Goal: Information Seeking & Learning: Learn about a topic

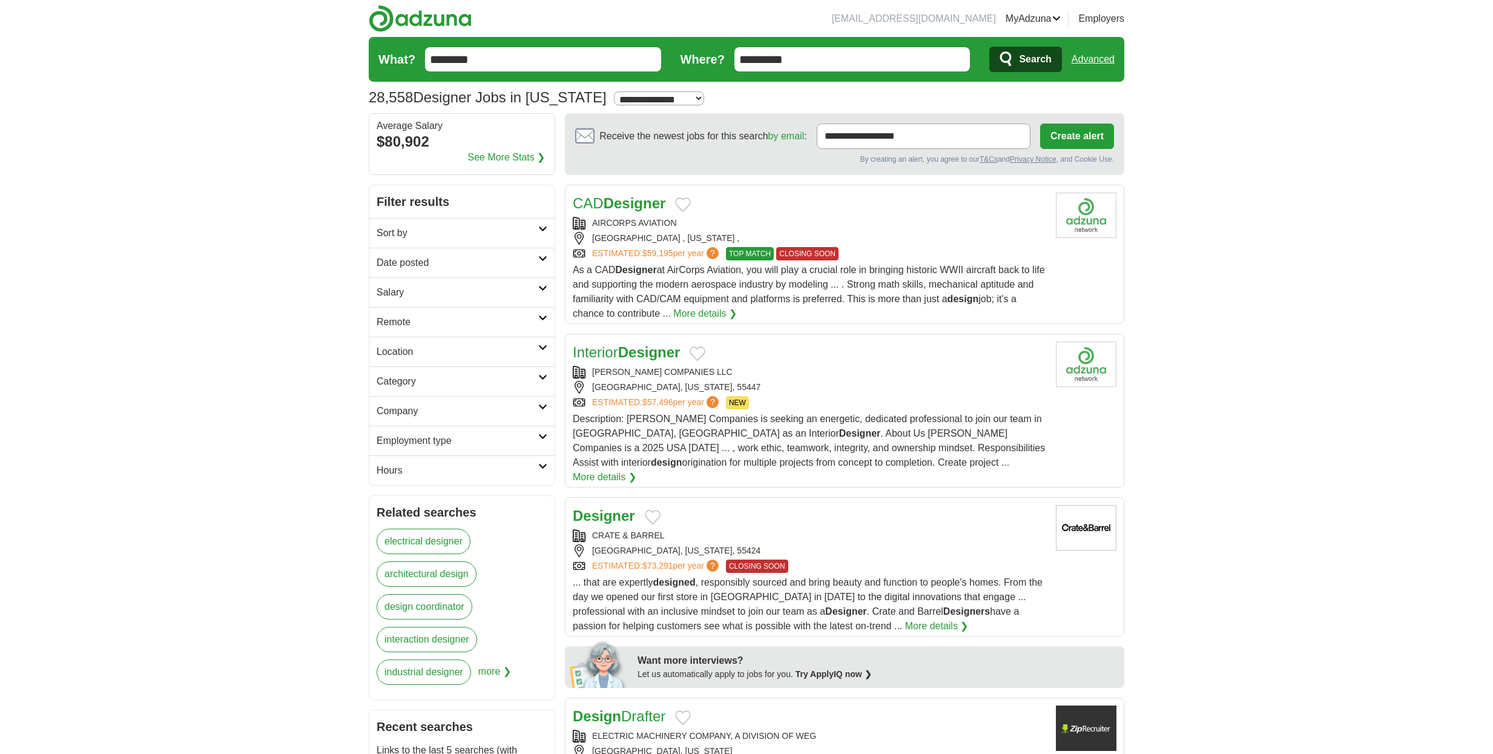
click at [516, 157] on link "See More Stats ❯" at bounding box center [506, 157] width 77 height 15
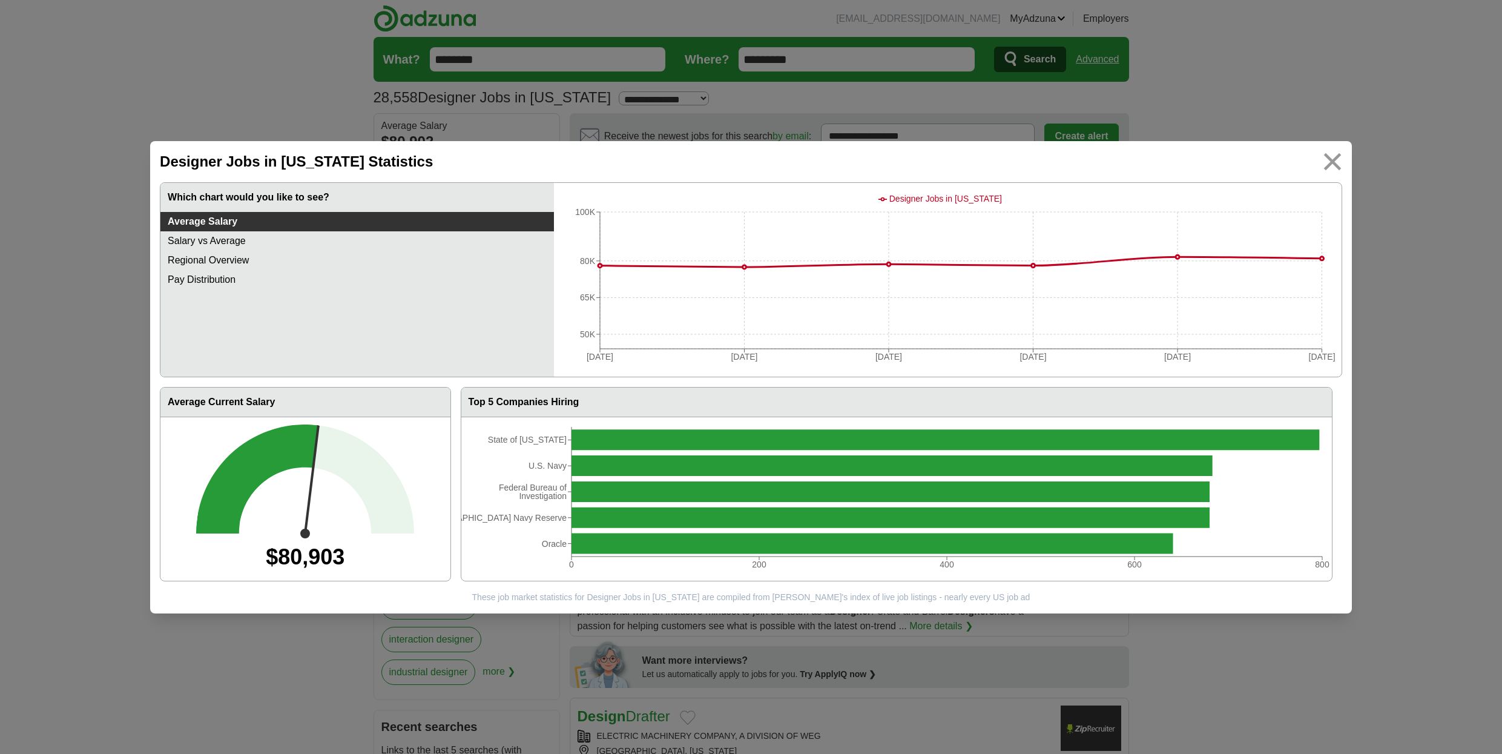
click at [1330, 160] on img at bounding box center [1332, 161] width 27 height 27
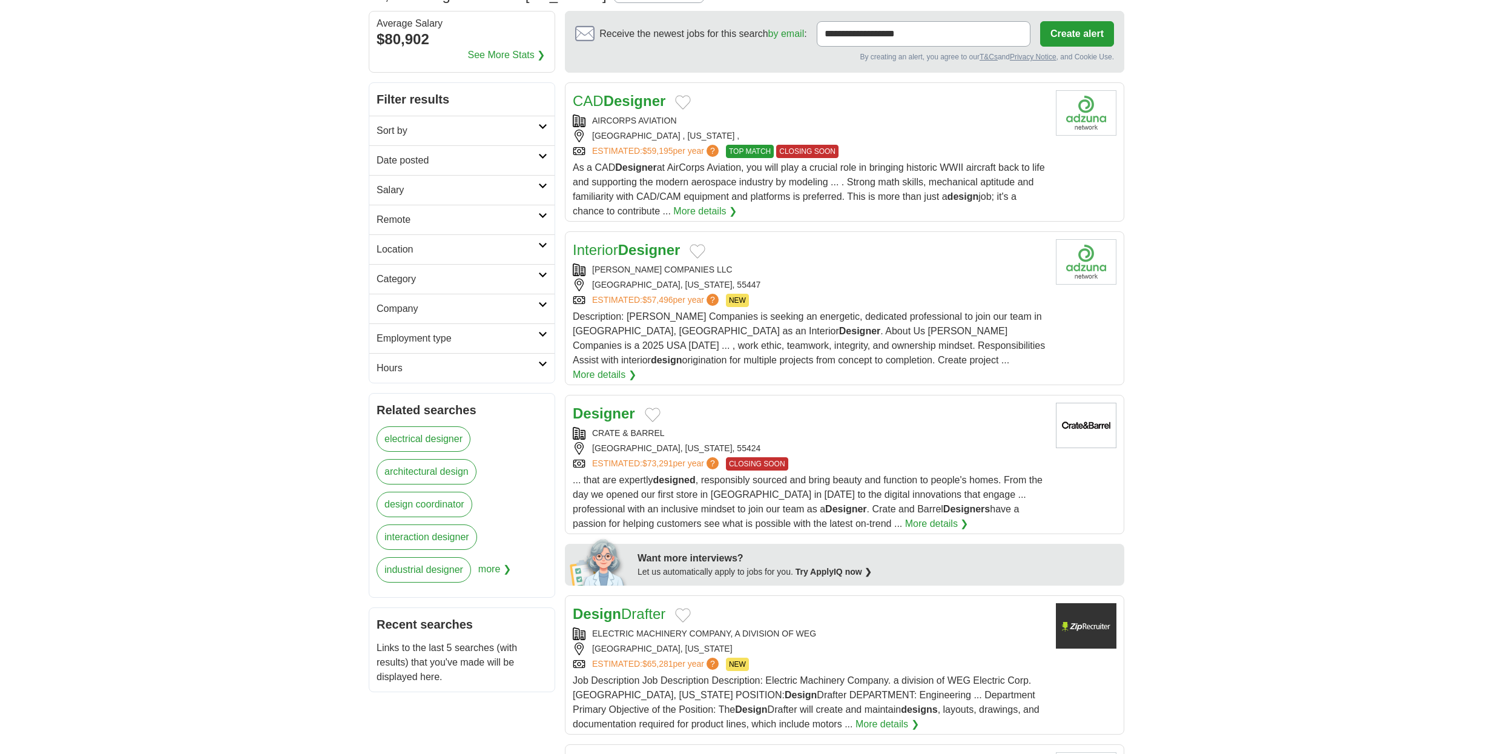
scroll to position [136, 0]
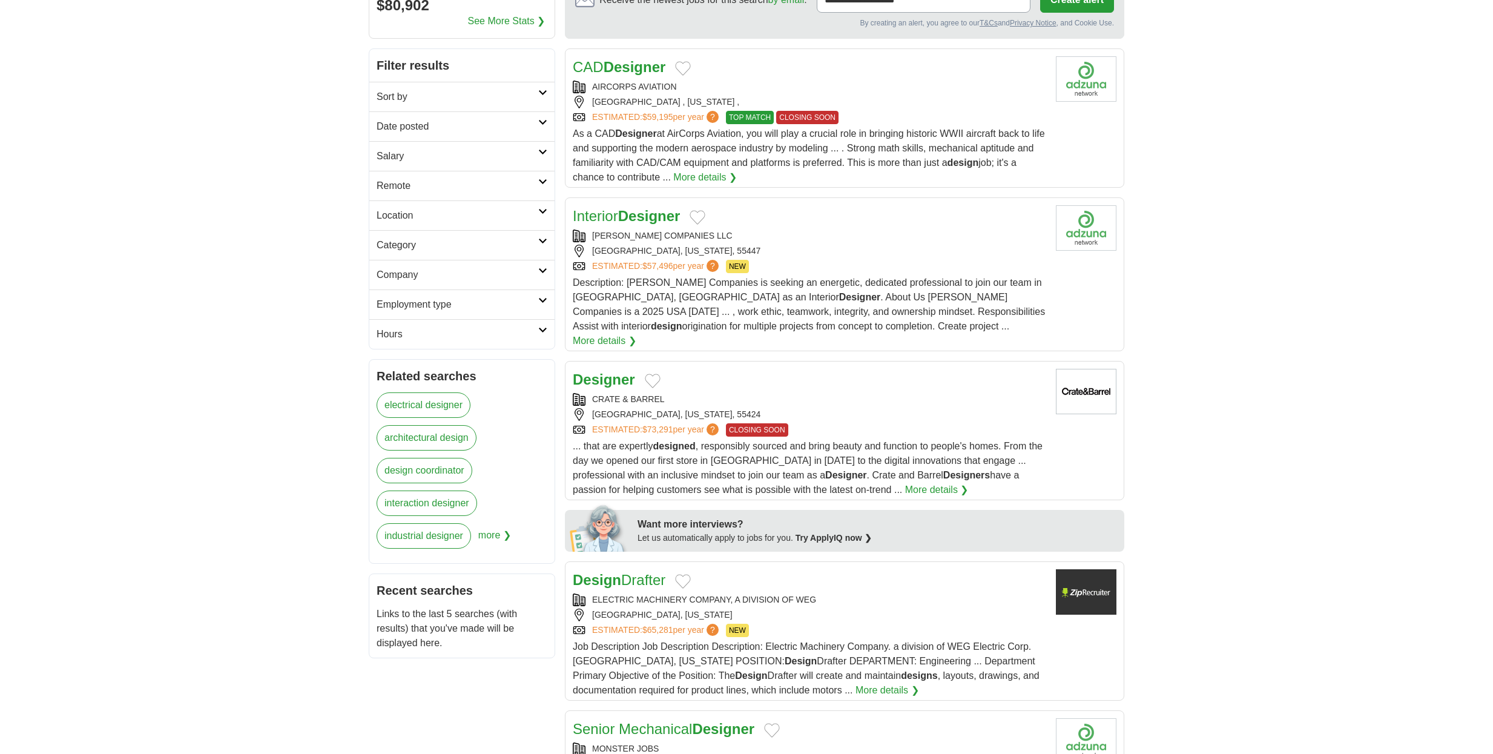
click at [905, 483] on link "More details ❯" at bounding box center [937, 490] width 64 height 15
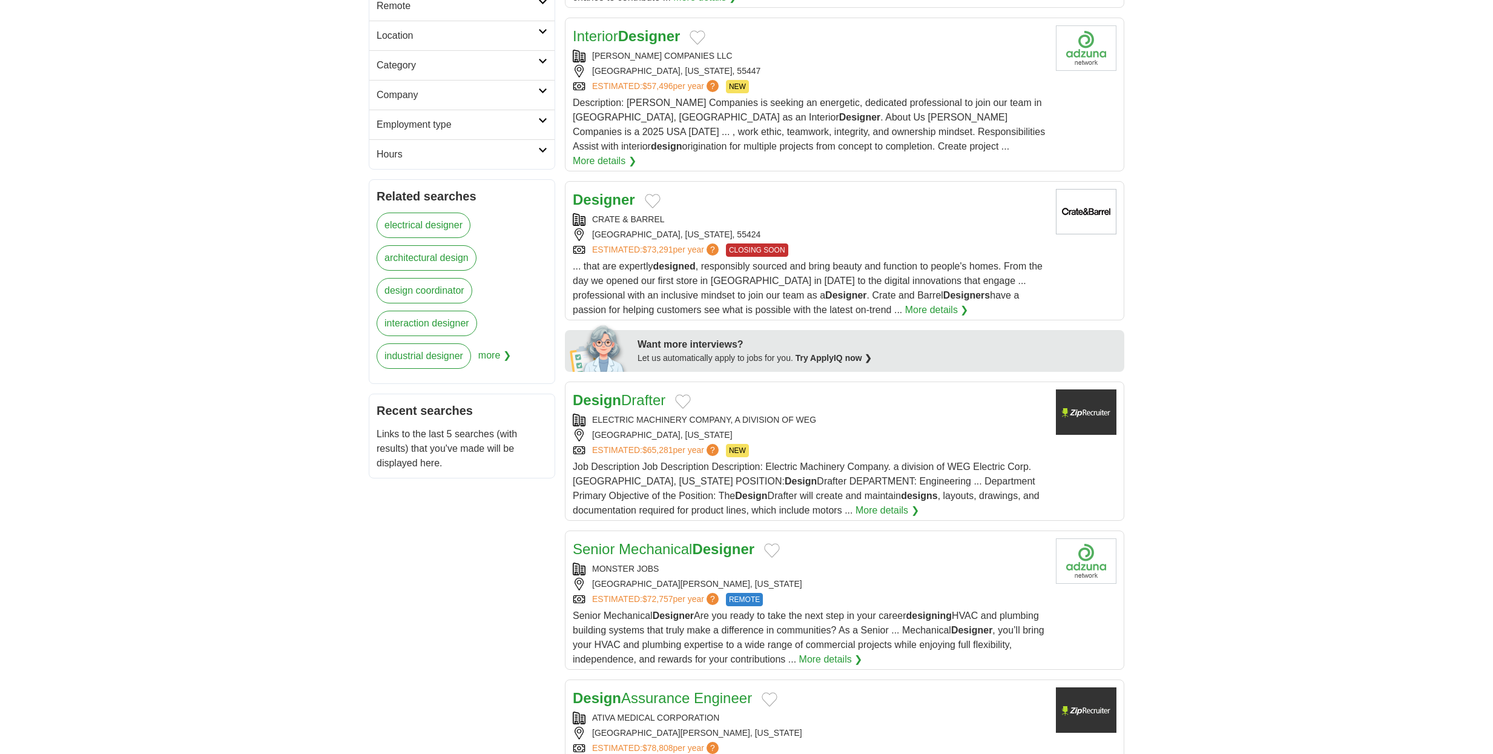
scroll to position [0, 0]
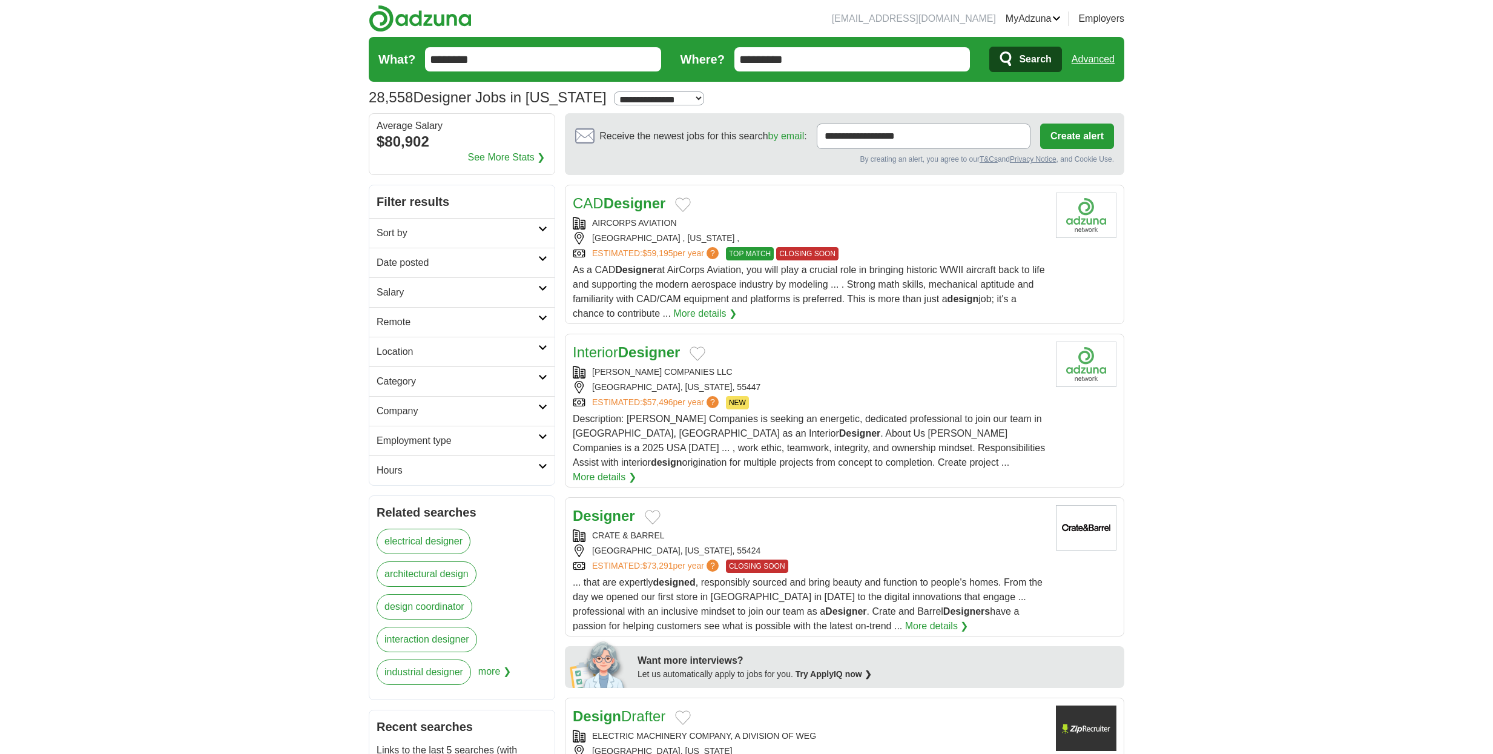
click at [541, 229] on icon at bounding box center [542, 229] width 9 height 6
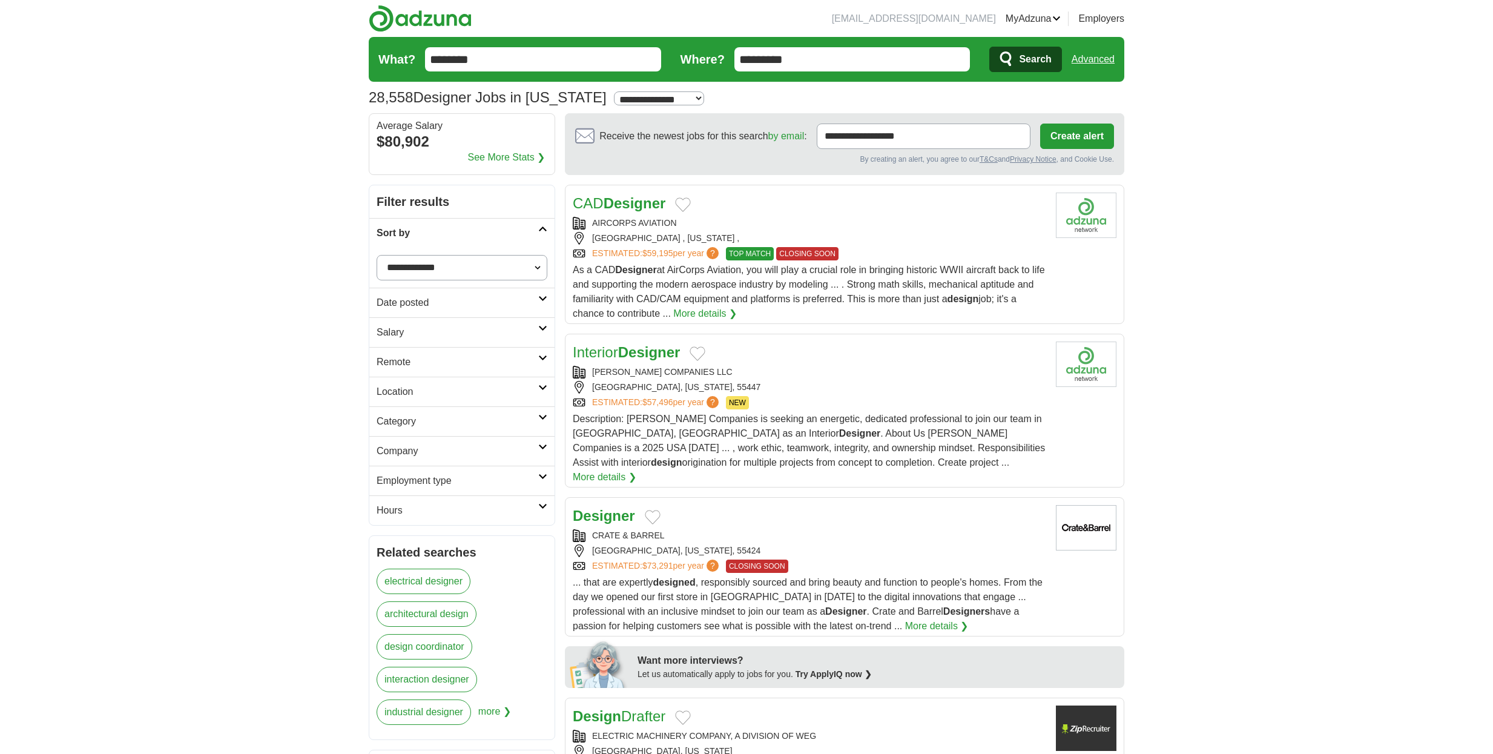
click at [541, 228] on icon at bounding box center [542, 229] width 9 height 6
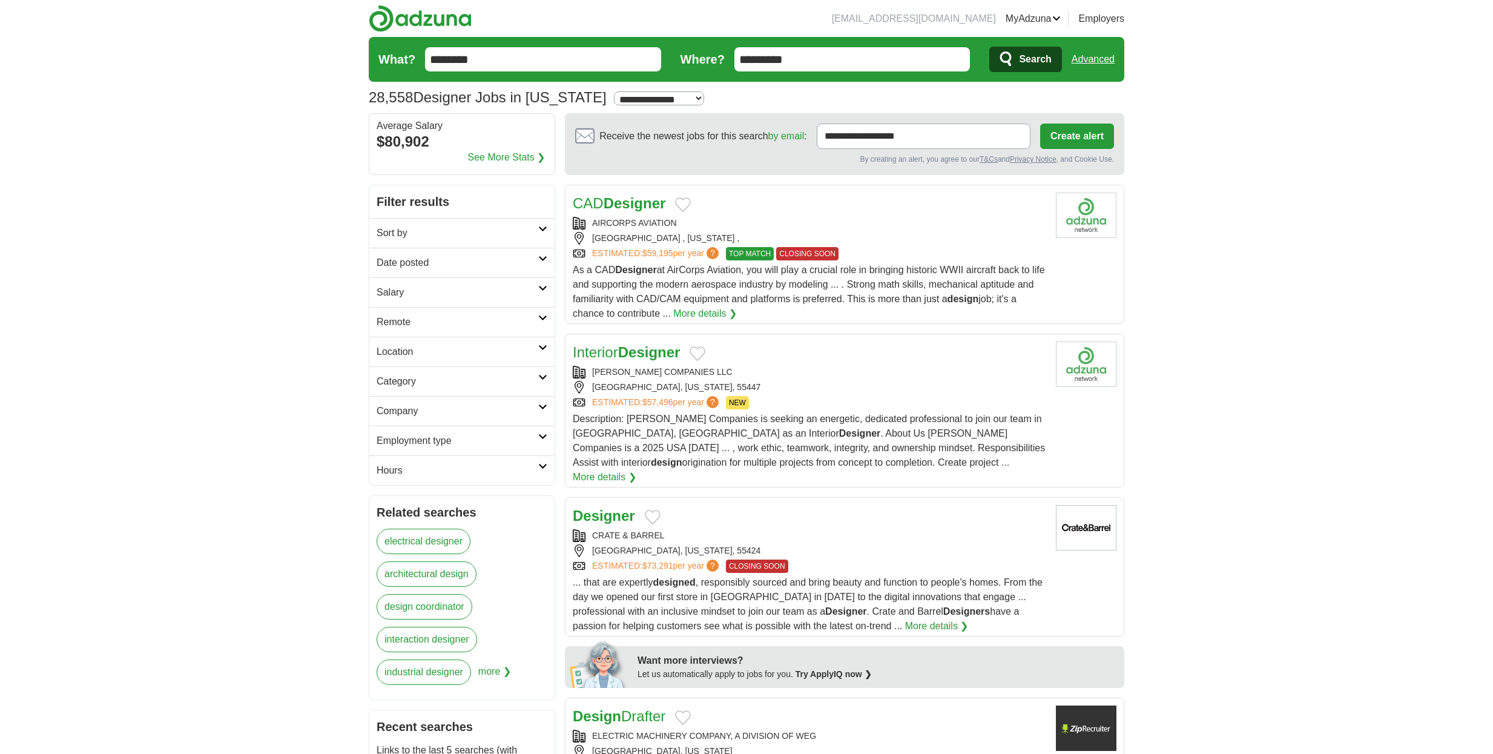
click at [544, 259] on icon at bounding box center [542, 259] width 9 height 6
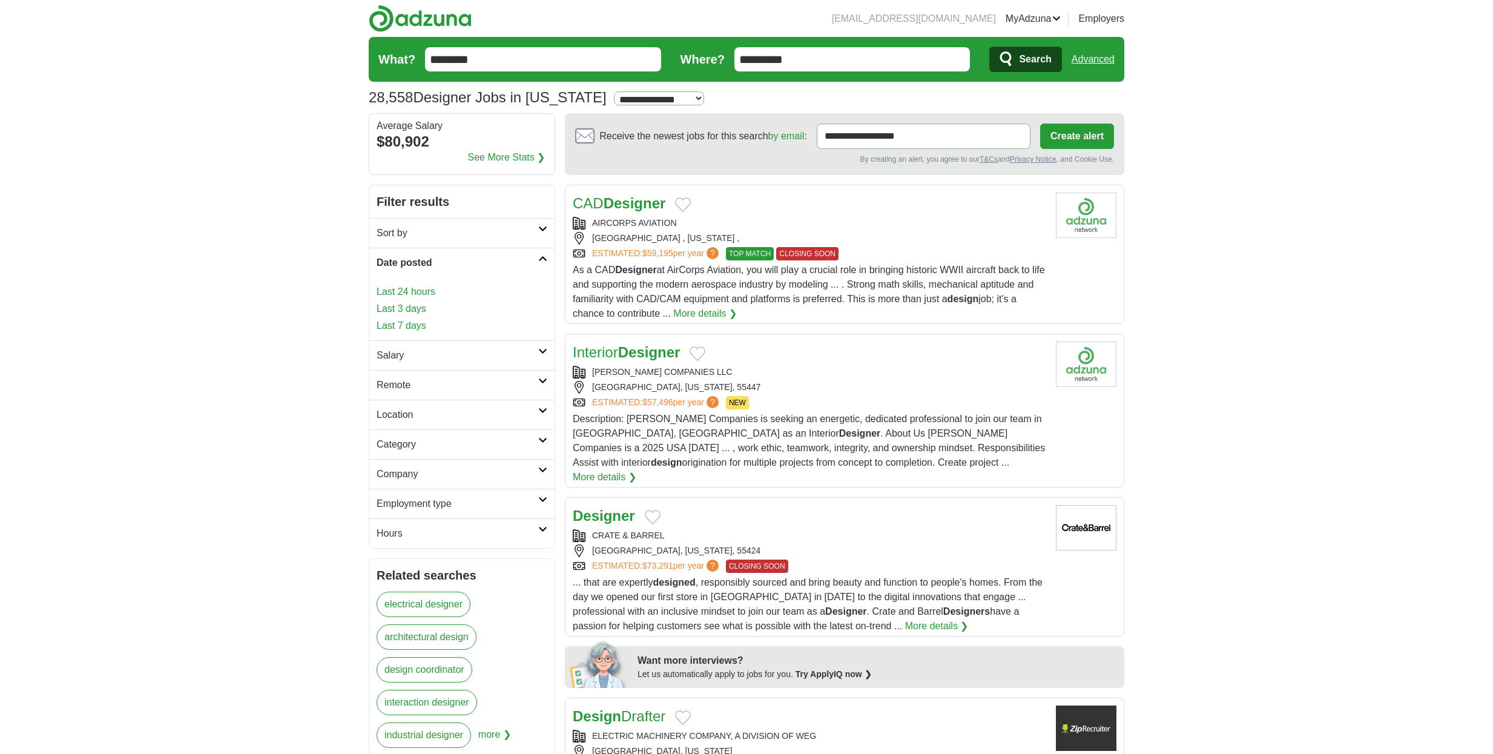
click at [402, 308] on link "Last 3 days" at bounding box center [462, 309] width 171 height 15
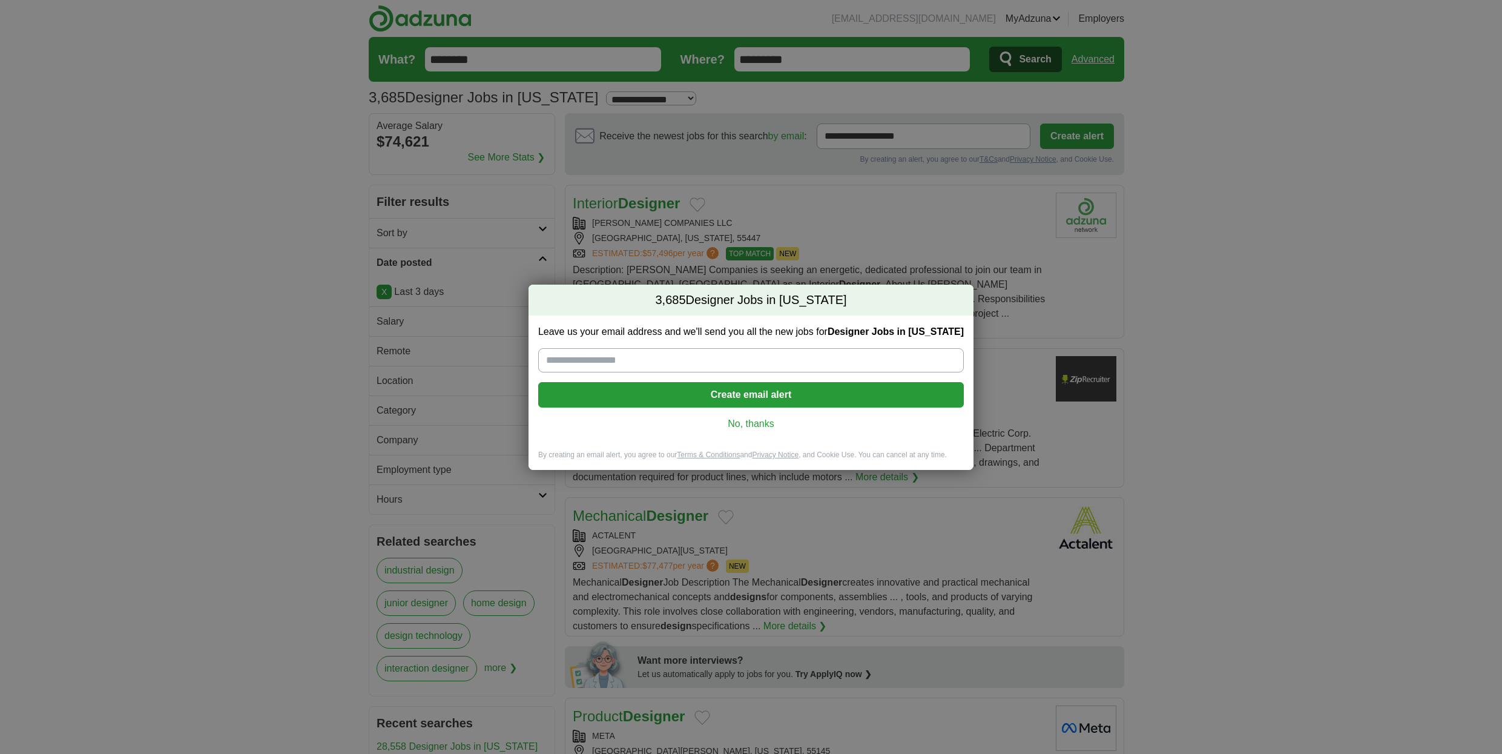
click at [764, 421] on link "No, thanks" at bounding box center [751, 423] width 406 height 13
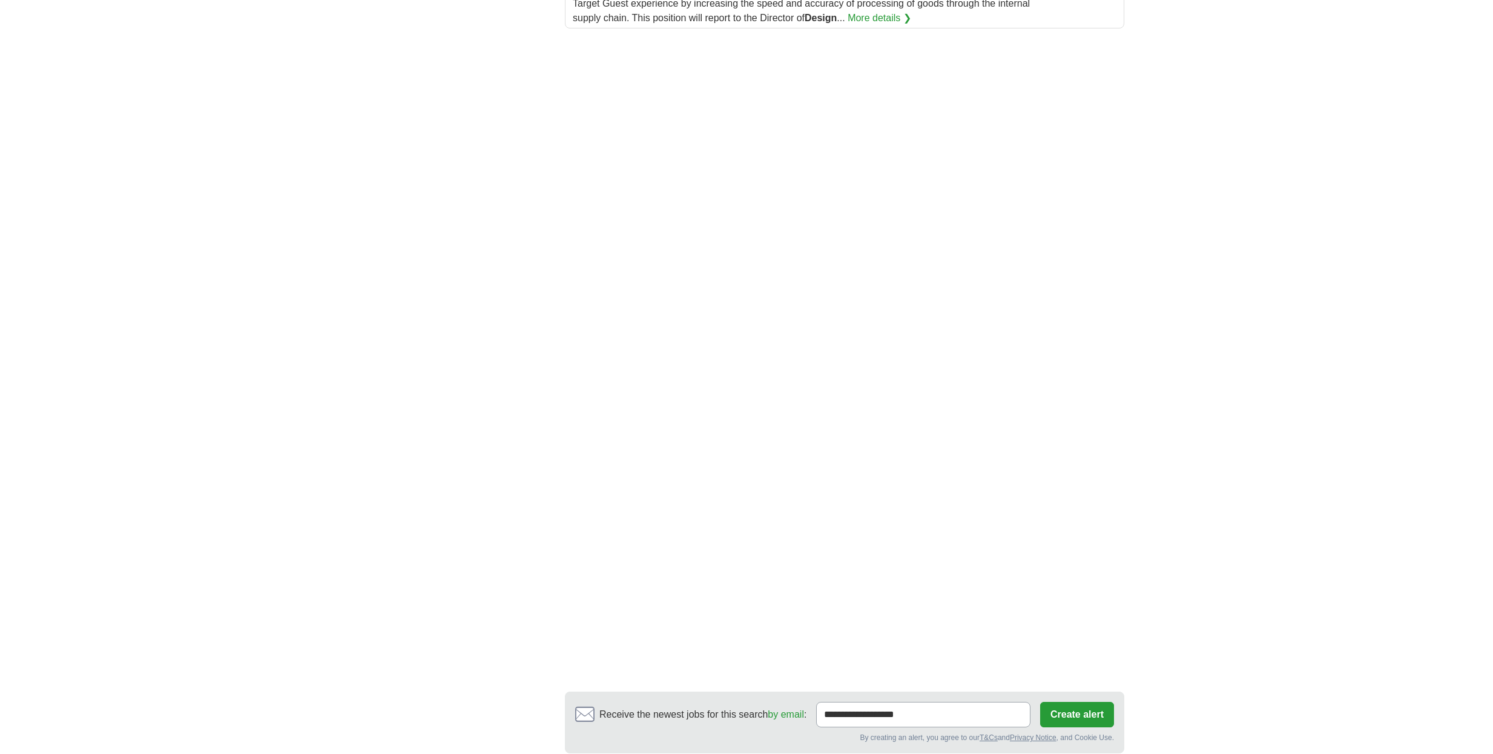
scroll to position [2002, 0]
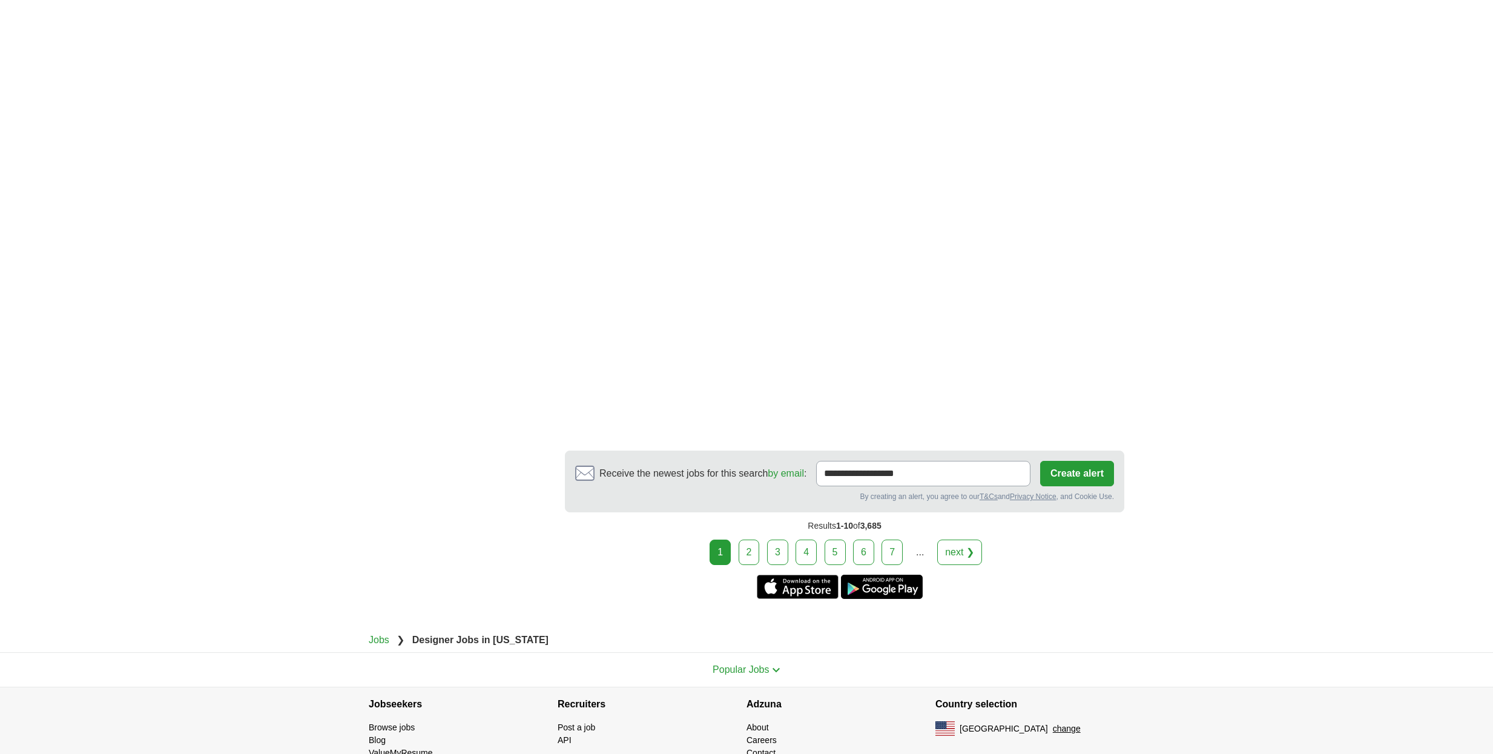
click at [748, 539] on link "2" at bounding box center [749, 551] width 21 height 25
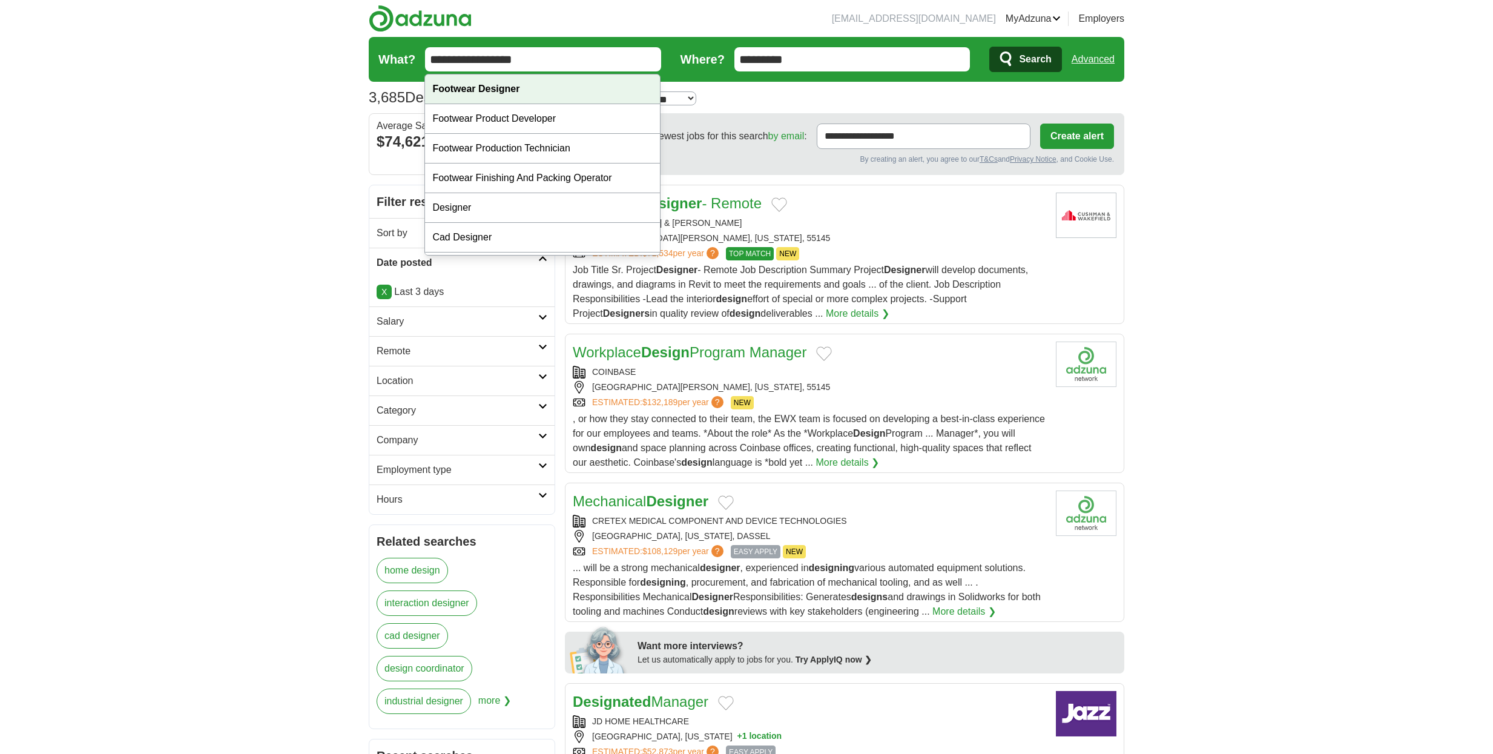
click at [504, 88] on strong "Footwear Designer" at bounding box center [475, 89] width 87 height 10
click at [541, 61] on input "**********" at bounding box center [543, 59] width 236 height 24
click at [539, 119] on div "Footwear Product Developer" at bounding box center [542, 119] width 235 height 30
type input "**********"
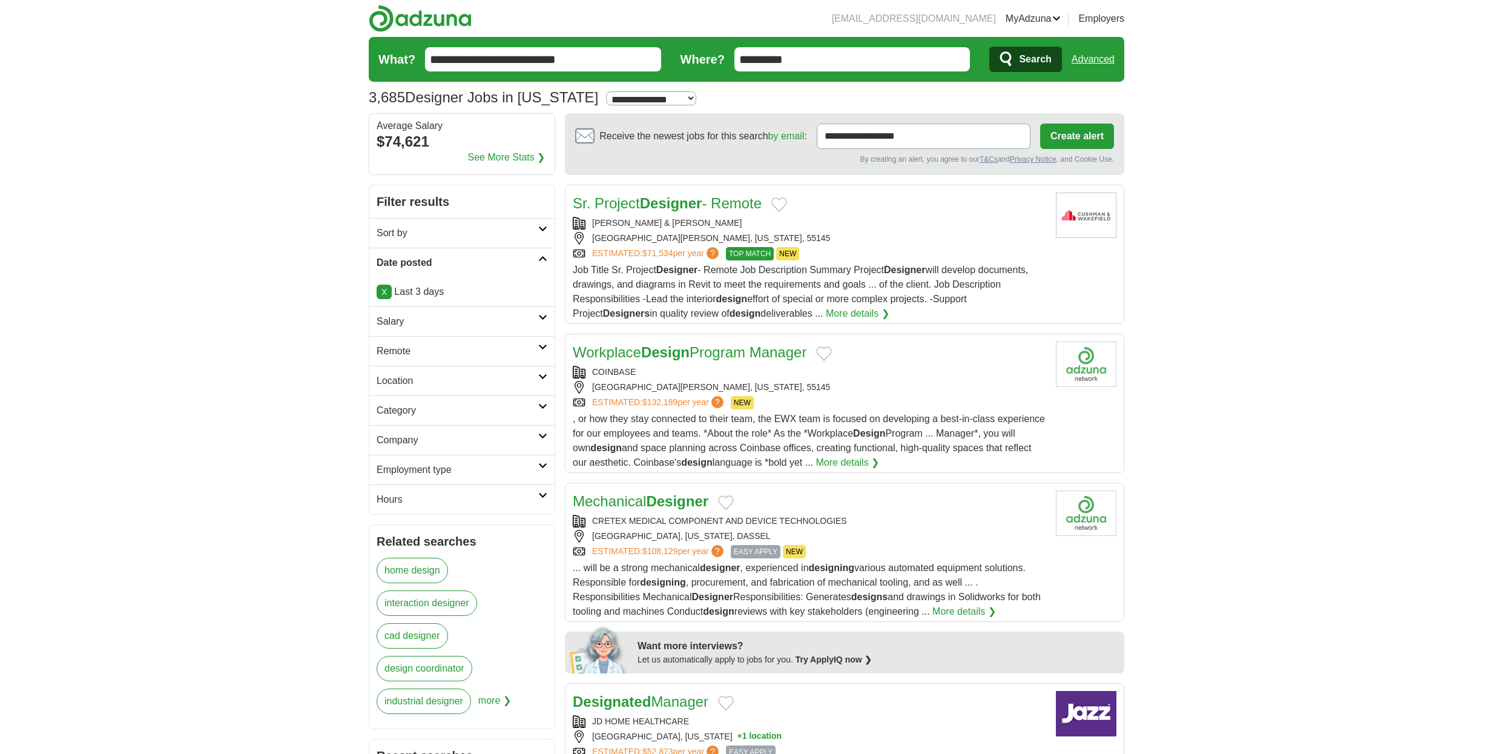
click at [1026, 56] on span "Search" at bounding box center [1035, 59] width 32 height 24
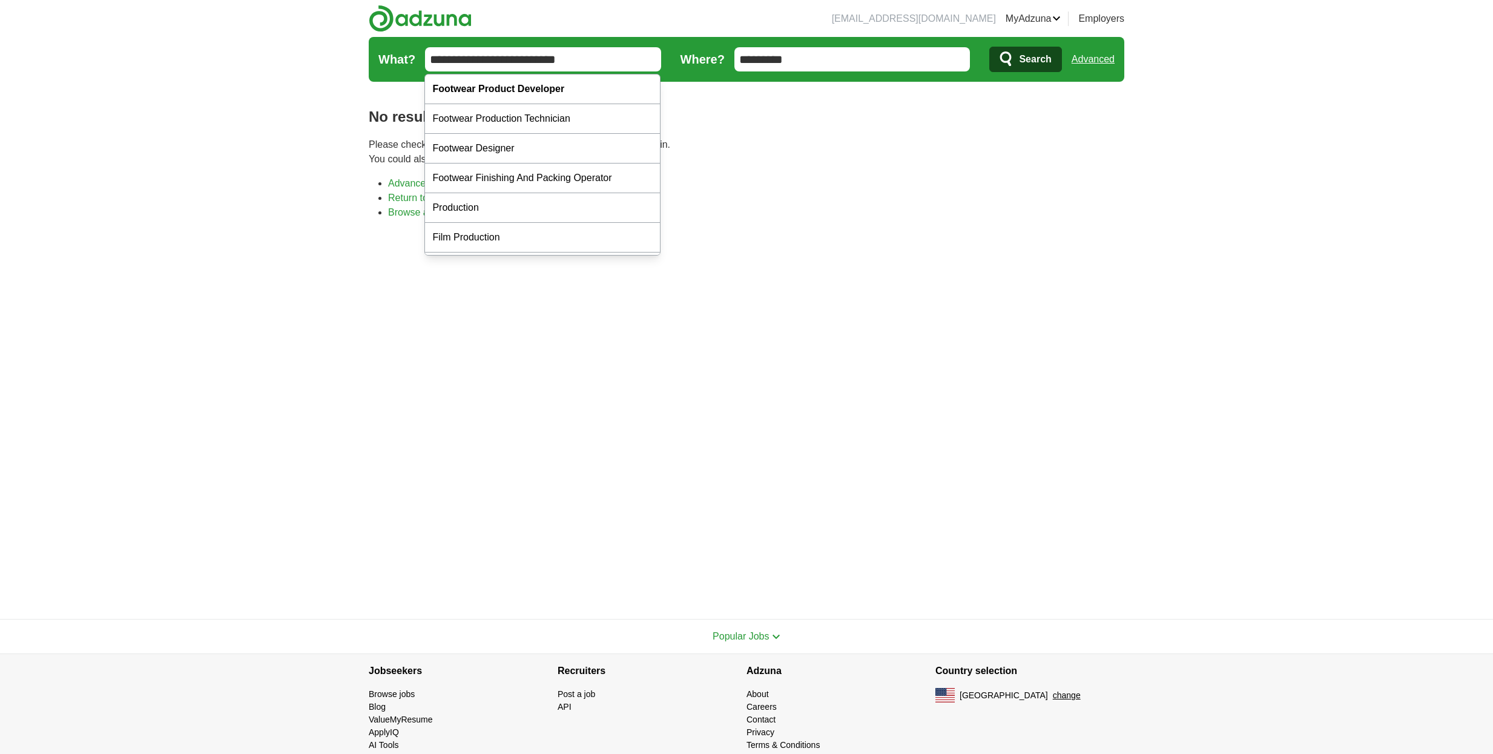
drag, startPoint x: 483, startPoint y: 58, endPoint x: 625, endPoint y: 61, distance: 141.7
click at [567, 117] on div "Footwear Production Technician" at bounding box center [542, 119] width 235 height 30
type input "**********"
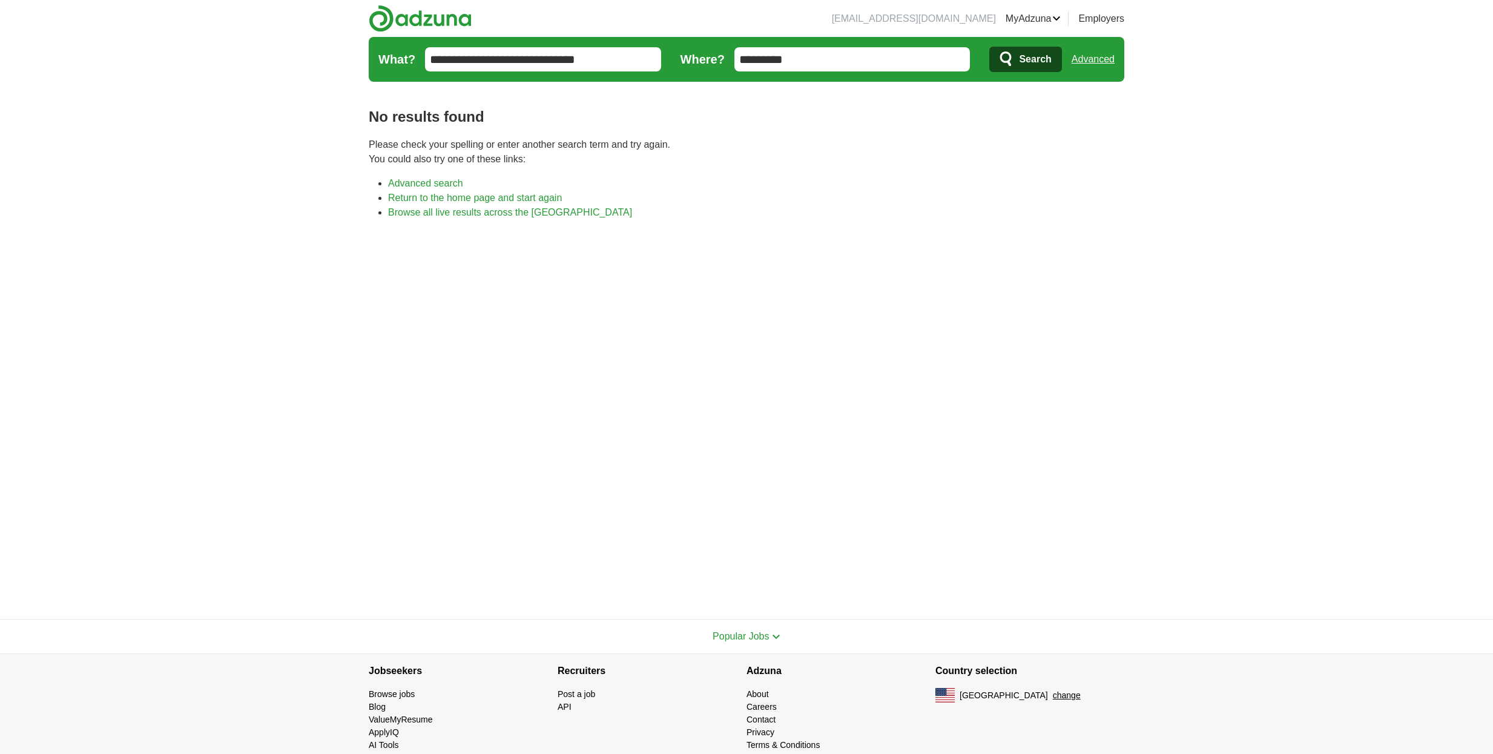
click at [1027, 60] on span "Search" at bounding box center [1035, 59] width 32 height 24
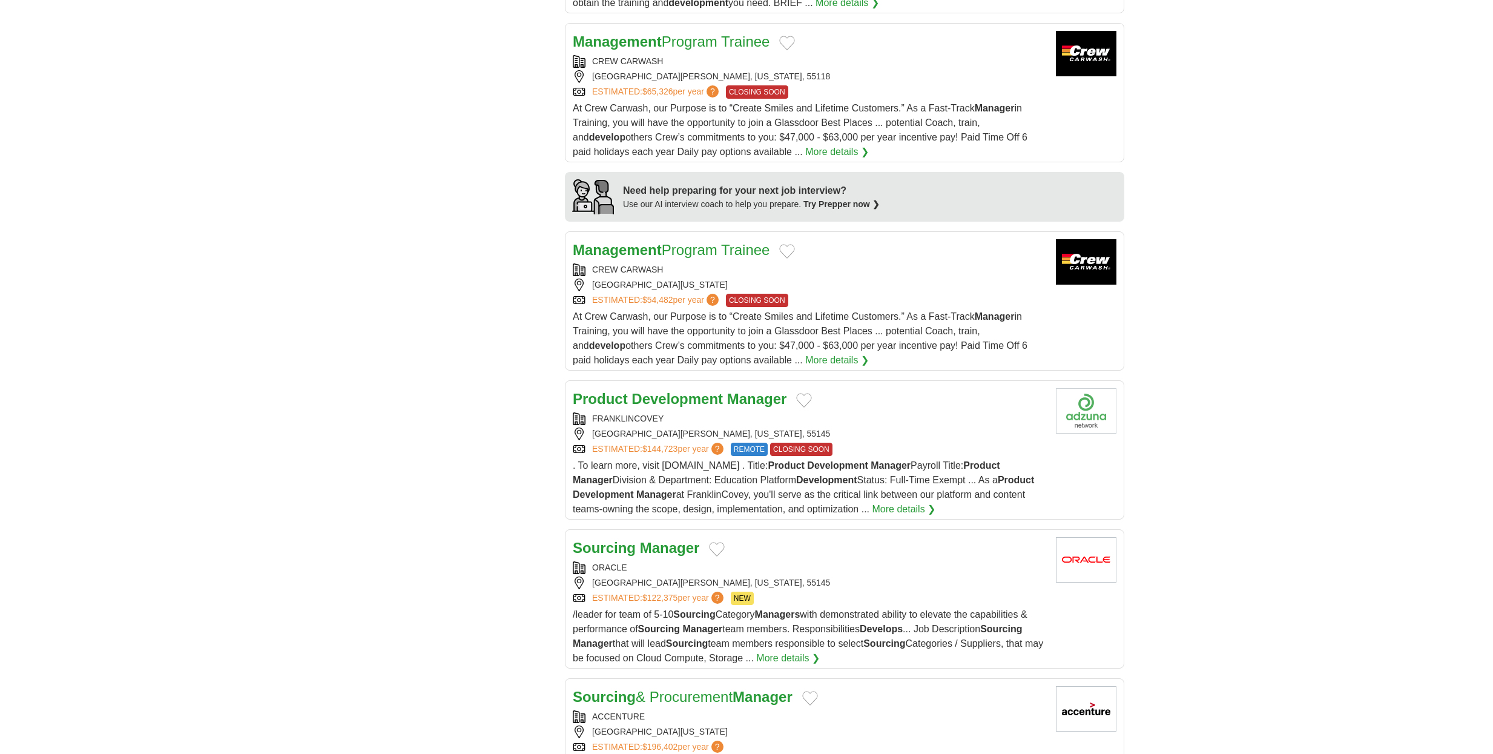
scroll to position [1066, 0]
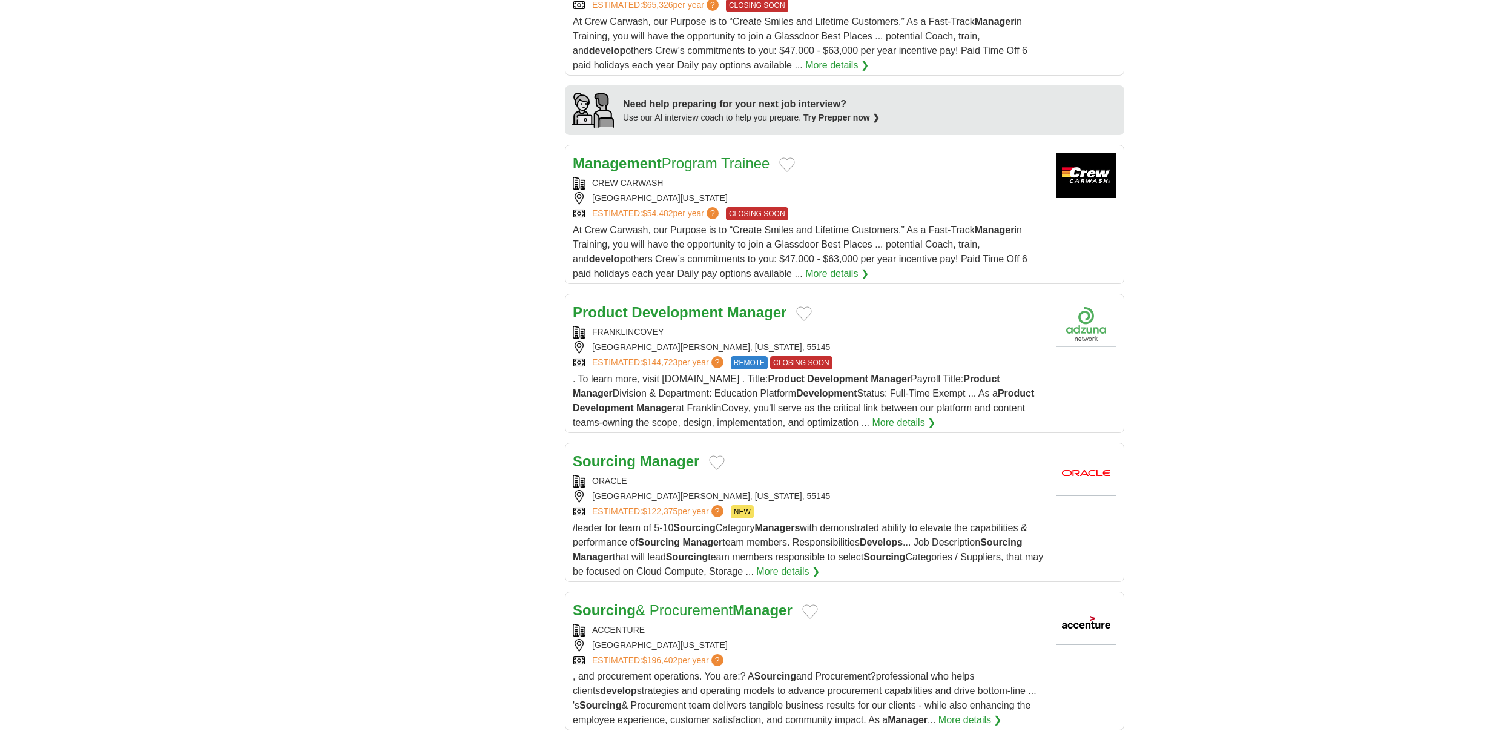
click at [935, 423] on link "More details ❯" at bounding box center [904, 422] width 64 height 15
click at [1170, 389] on body "fjkovacs3@gmail.com MyAdzuna Alerts Favorites Resumes ApplyIQ Preferences Poste…" at bounding box center [746, 394] width 1493 height 2920
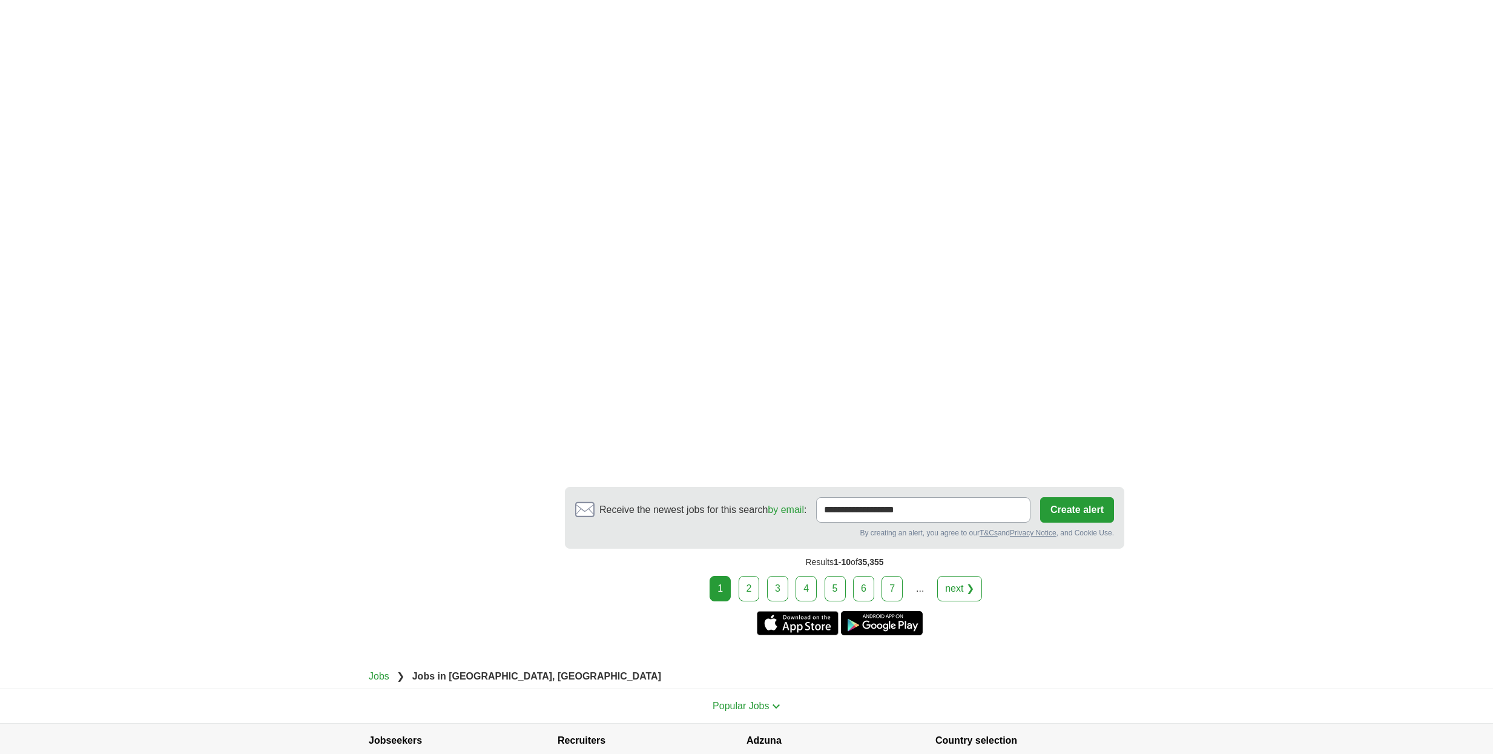
scroll to position [2128, 0]
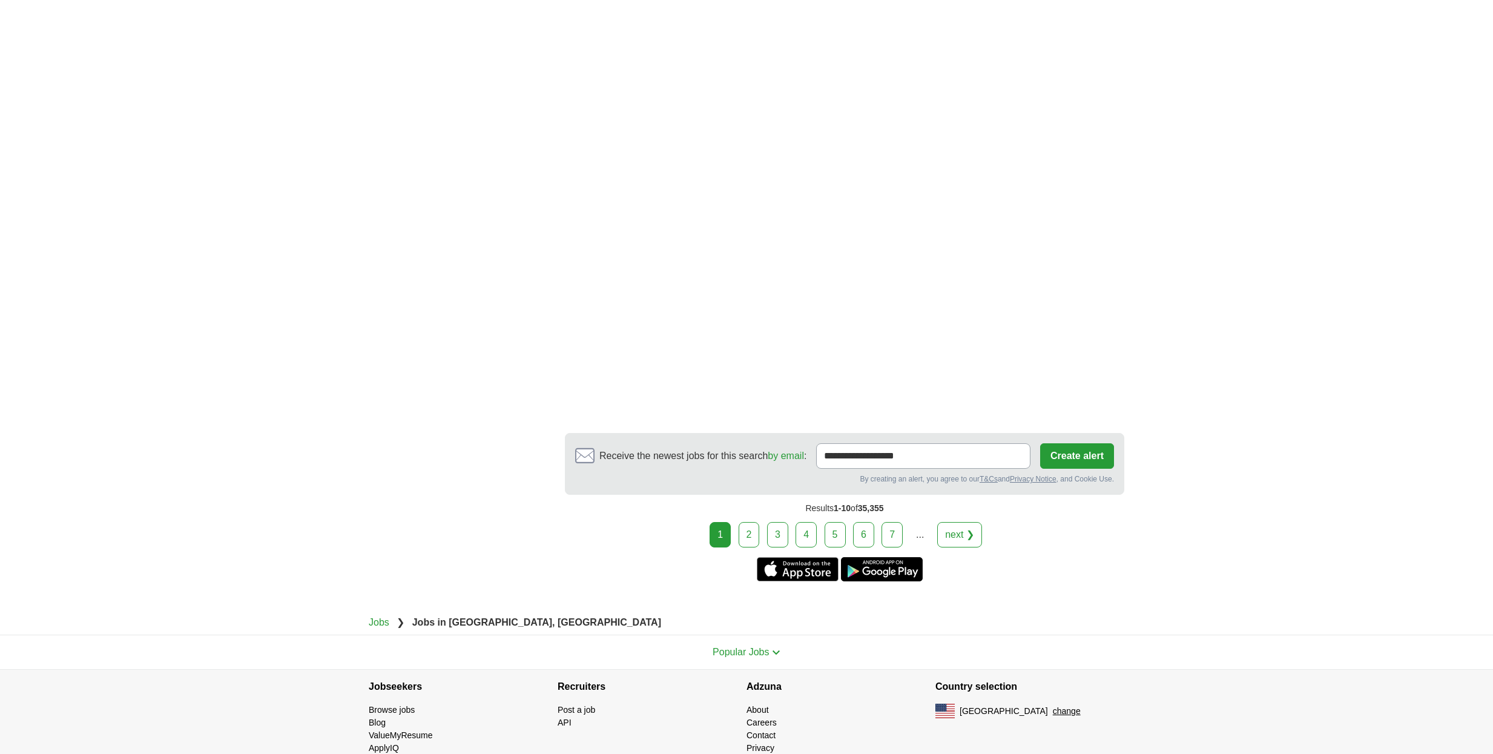
click at [753, 533] on link "2" at bounding box center [749, 534] width 21 height 25
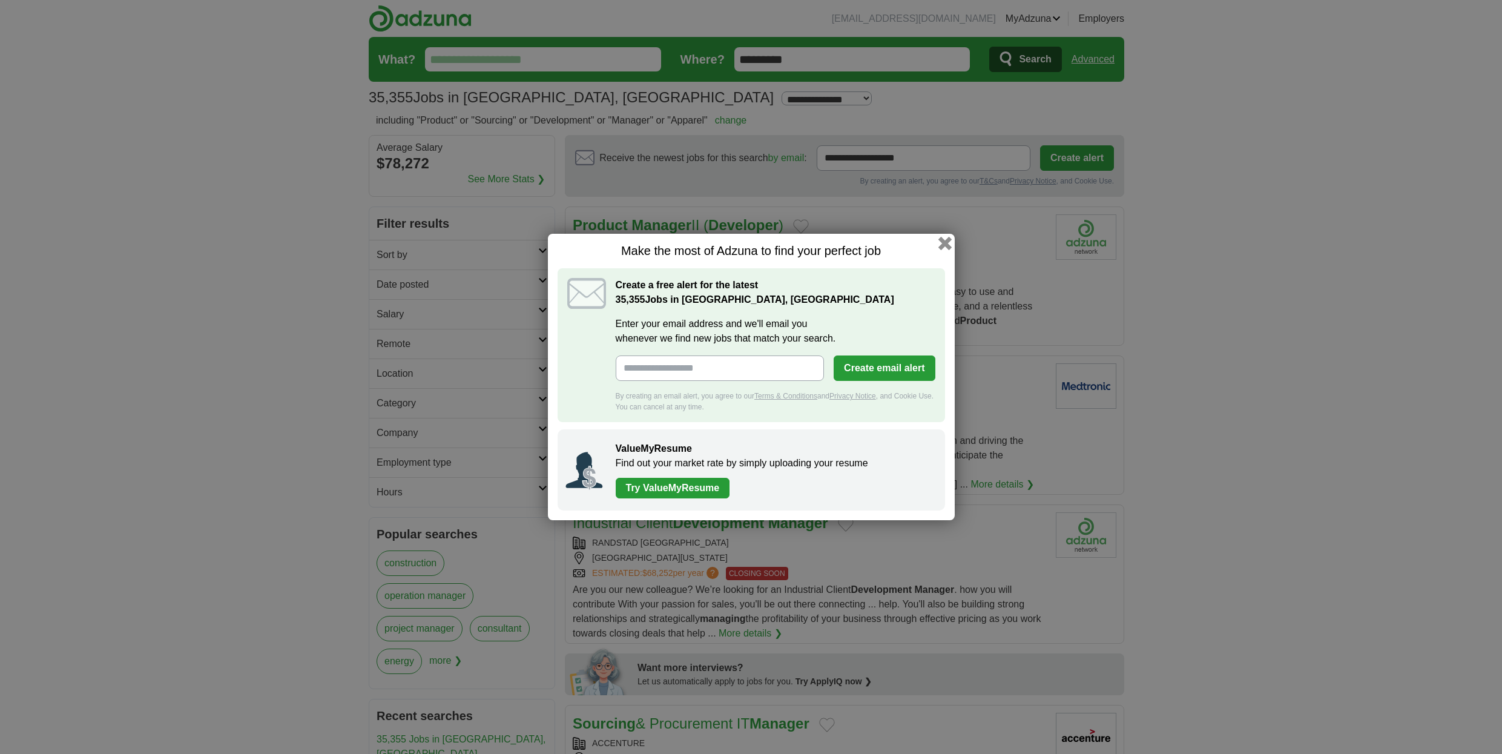
click at [945, 245] on button "button" at bounding box center [944, 243] width 13 height 13
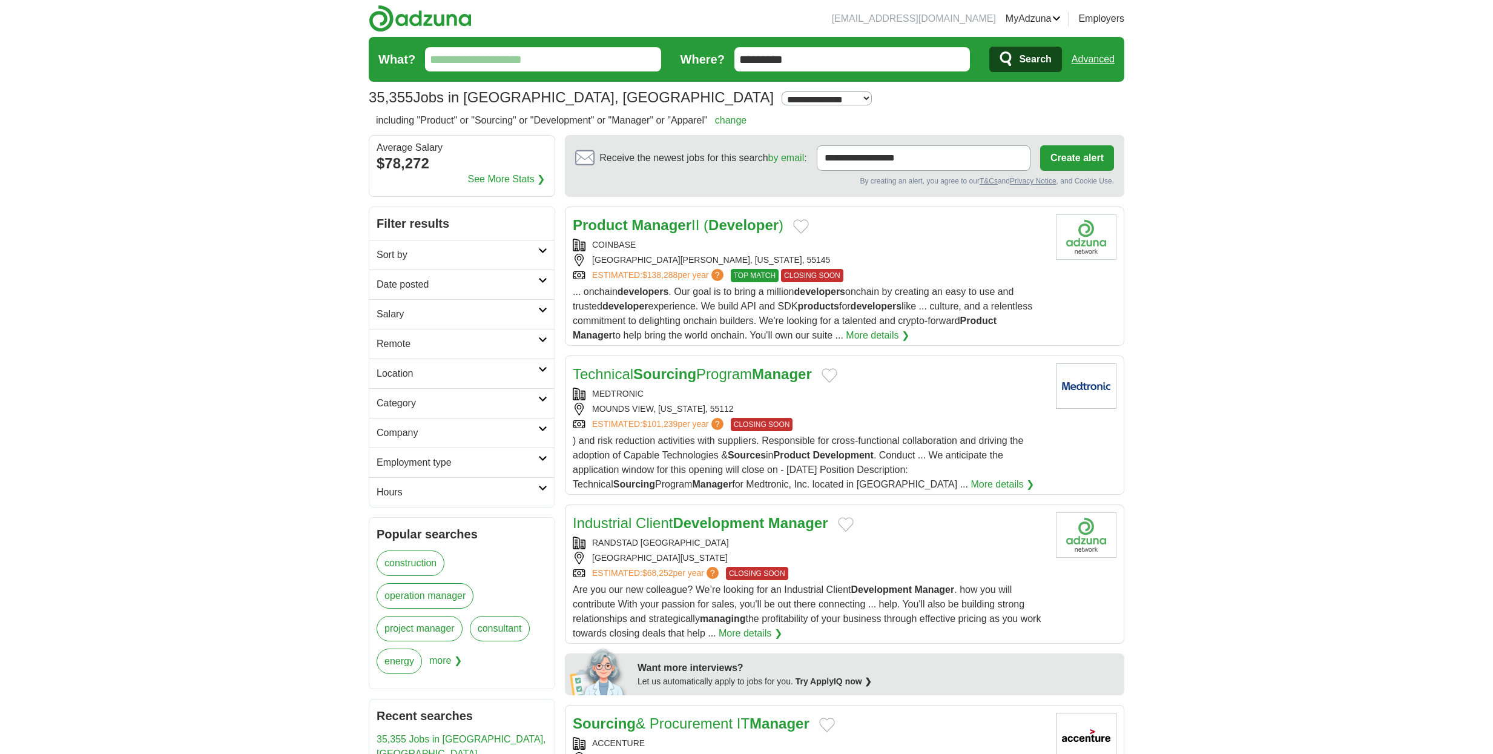
drag, startPoint x: 776, startPoint y: 58, endPoint x: 721, endPoint y: 59, distance: 55.1
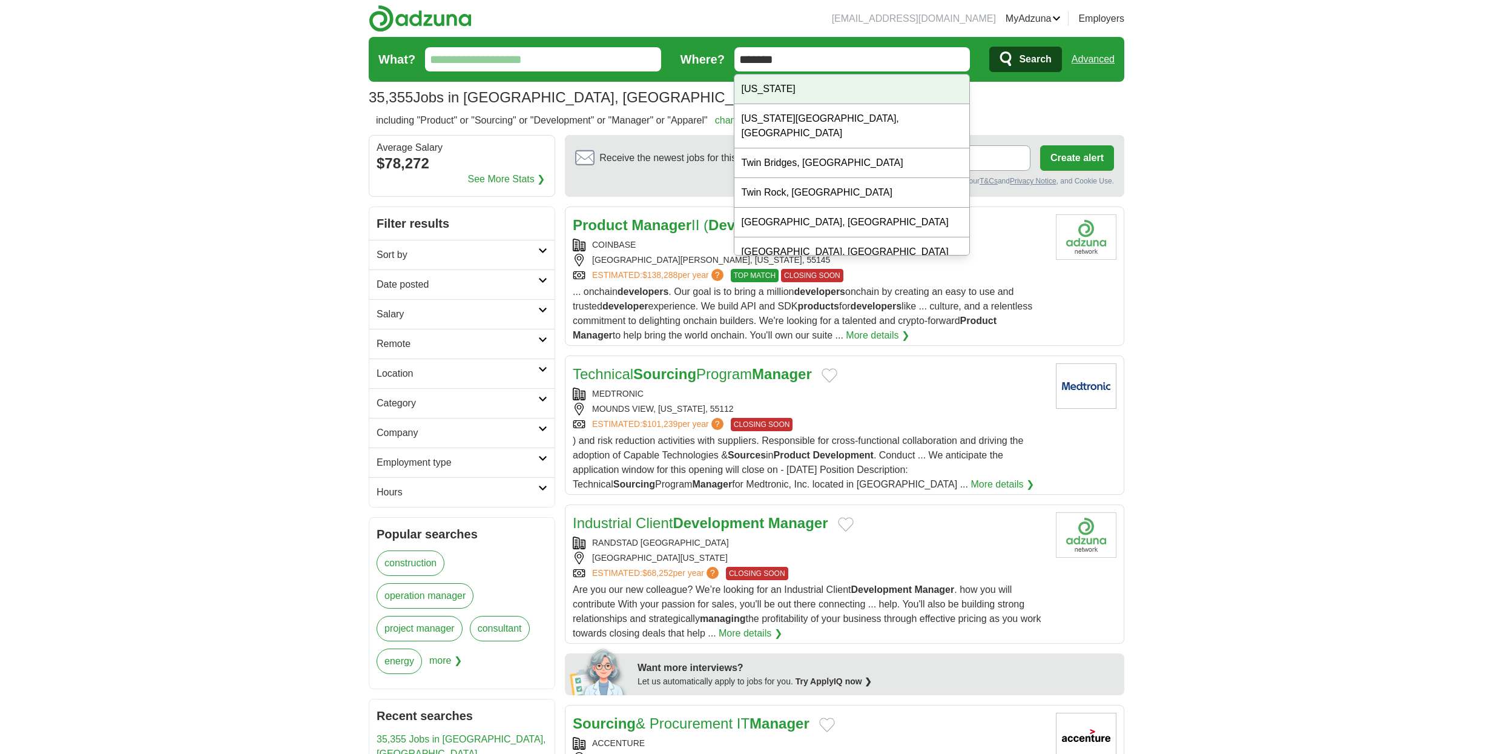
click at [764, 83] on div "[US_STATE]" at bounding box center [851, 89] width 235 height 30
type input "*********"
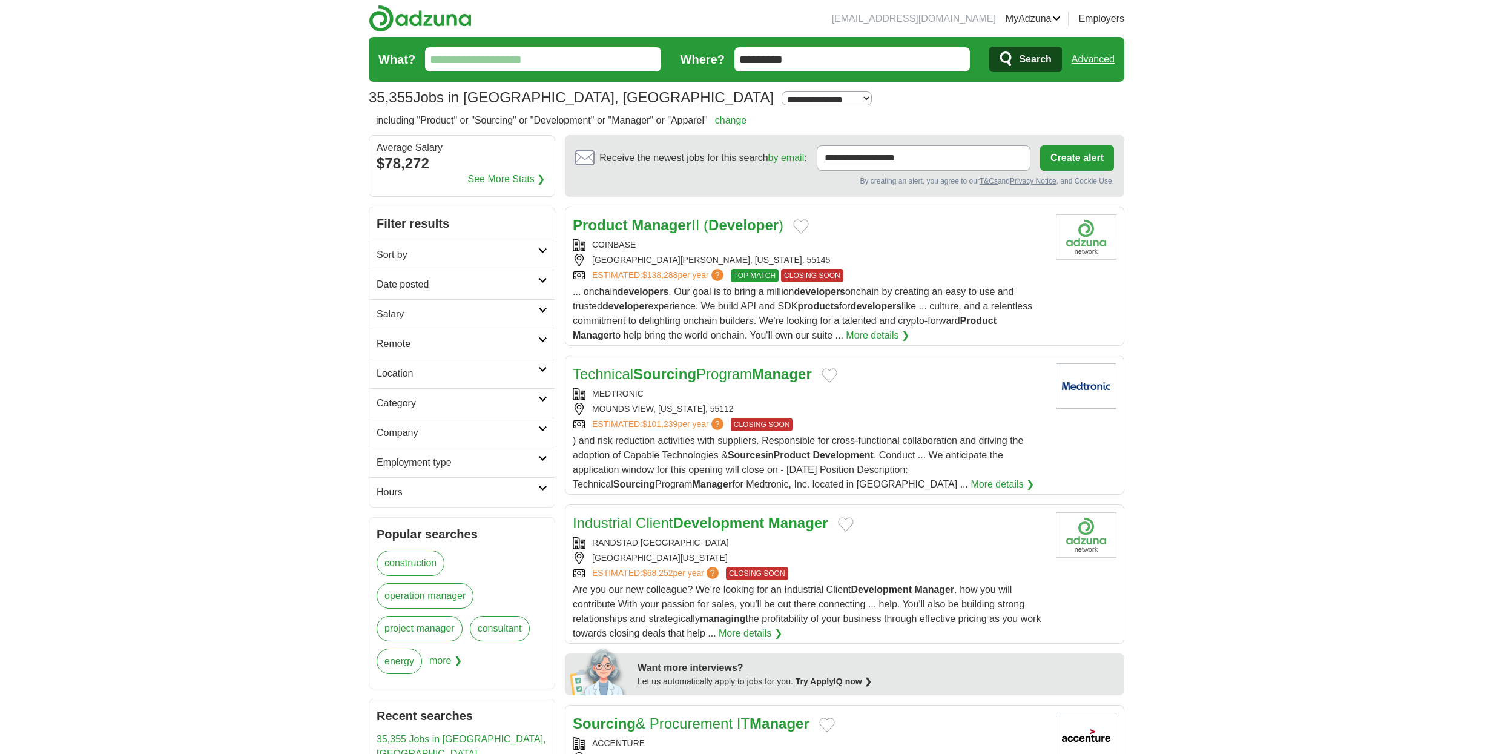
click at [1018, 56] on button "Search" at bounding box center [1025, 59] width 72 height 25
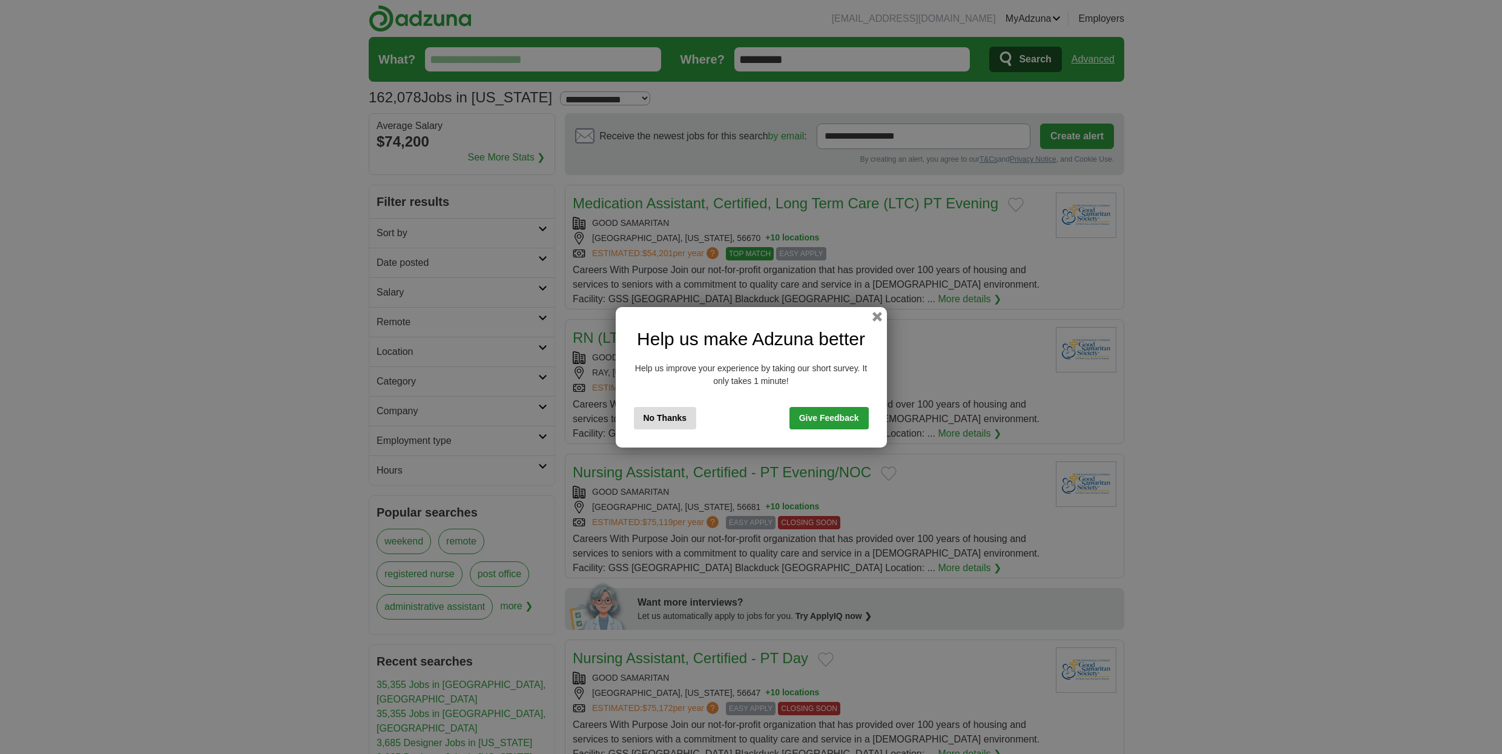
click at [667, 416] on button "No Thanks" at bounding box center [665, 418] width 63 height 22
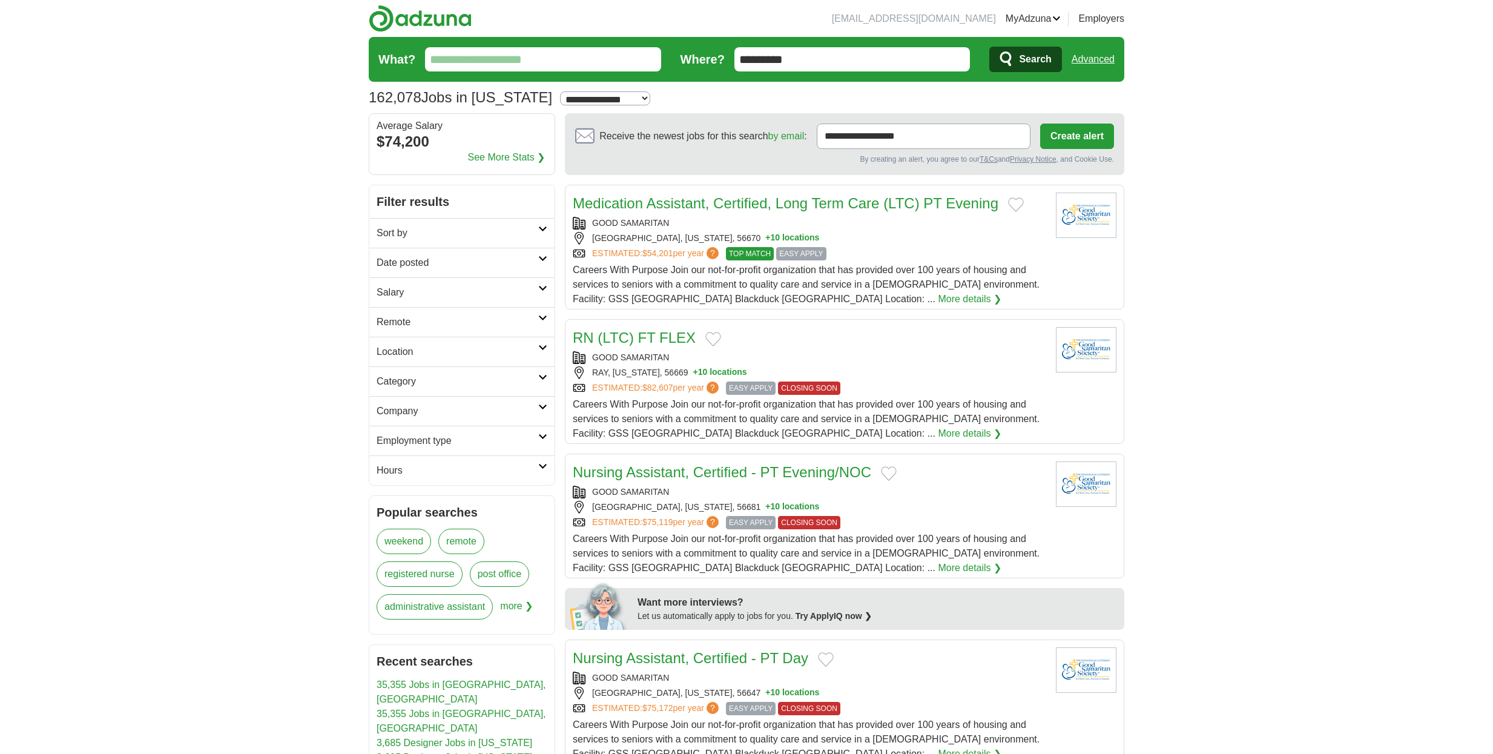
click at [544, 228] on icon at bounding box center [542, 229] width 9 height 6
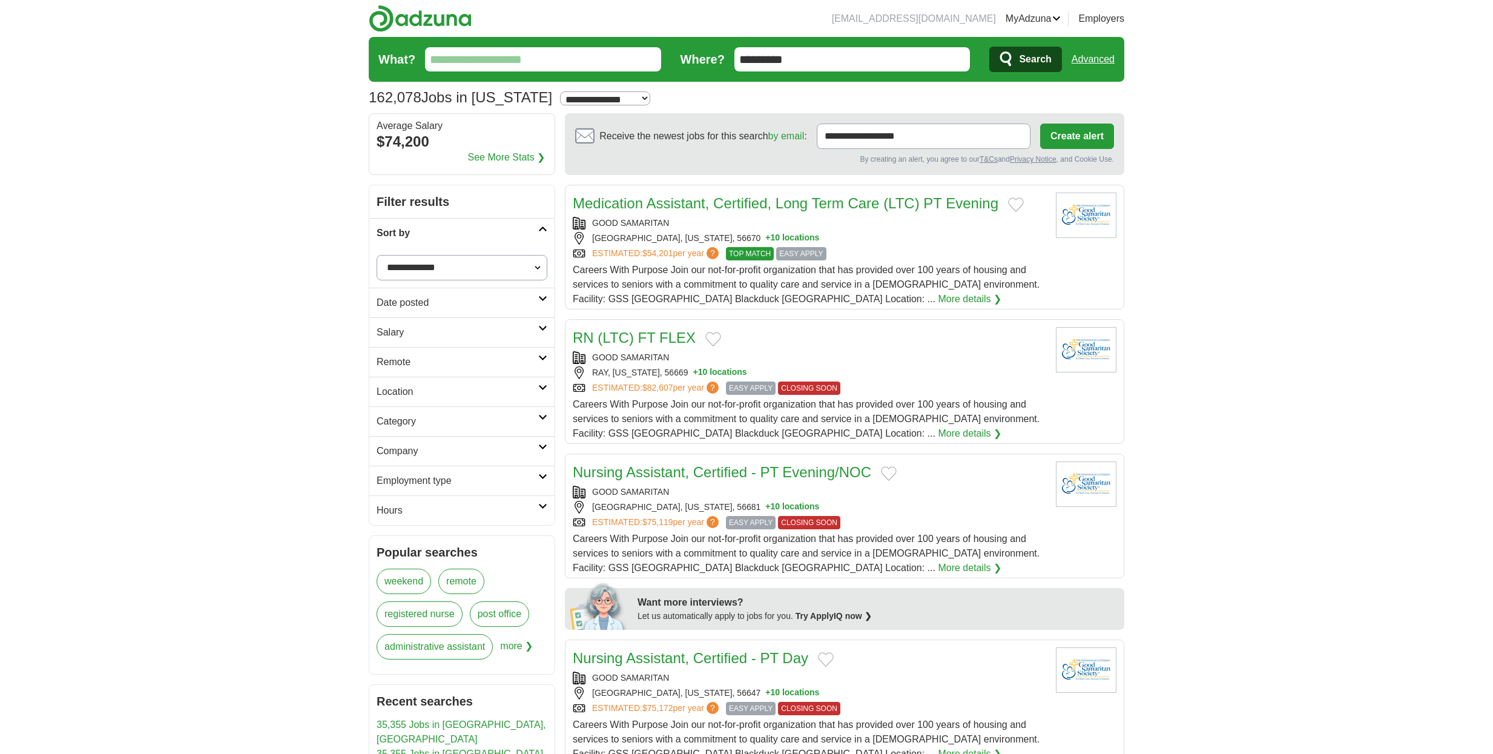
click at [544, 228] on icon at bounding box center [542, 229] width 9 height 6
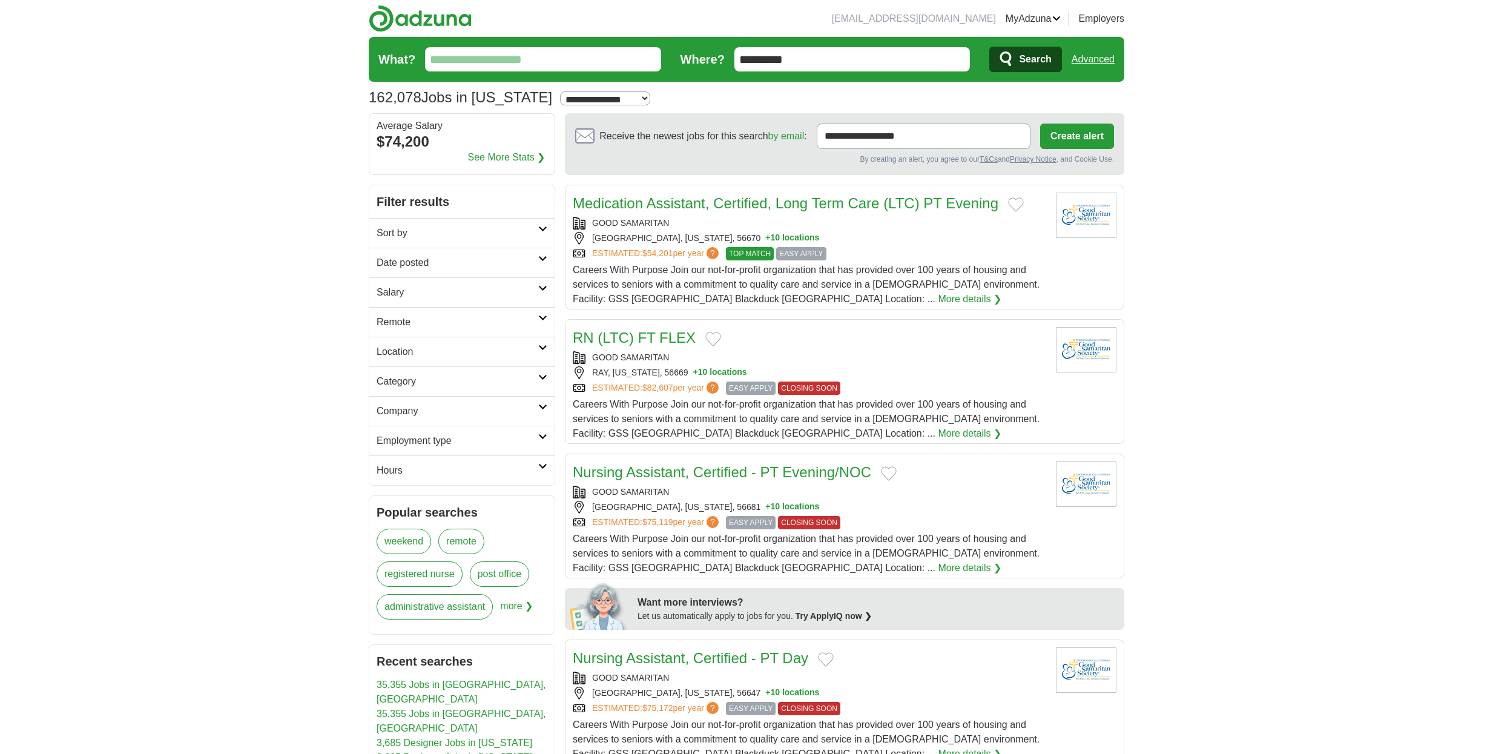
click at [544, 228] on icon at bounding box center [542, 229] width 9 height 6
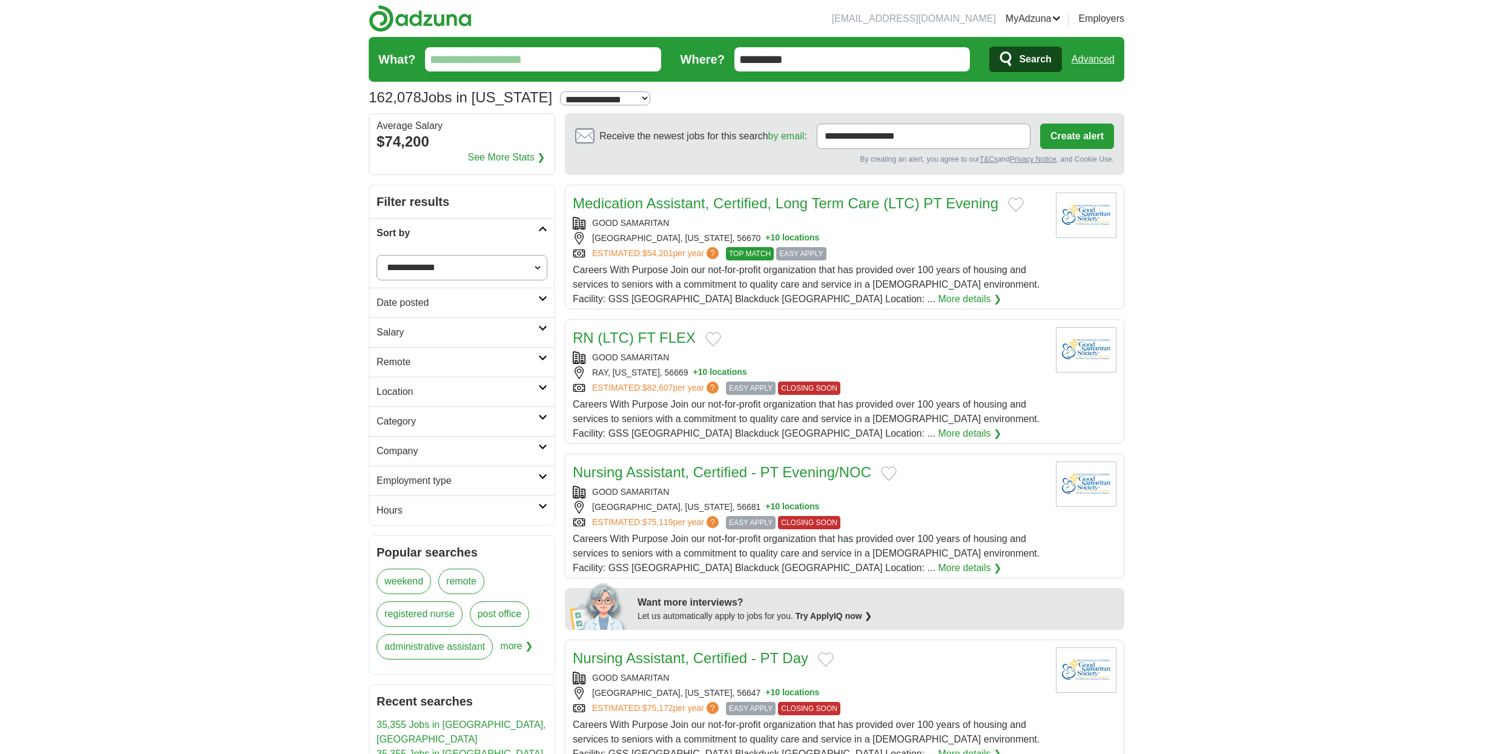
select select "**********"
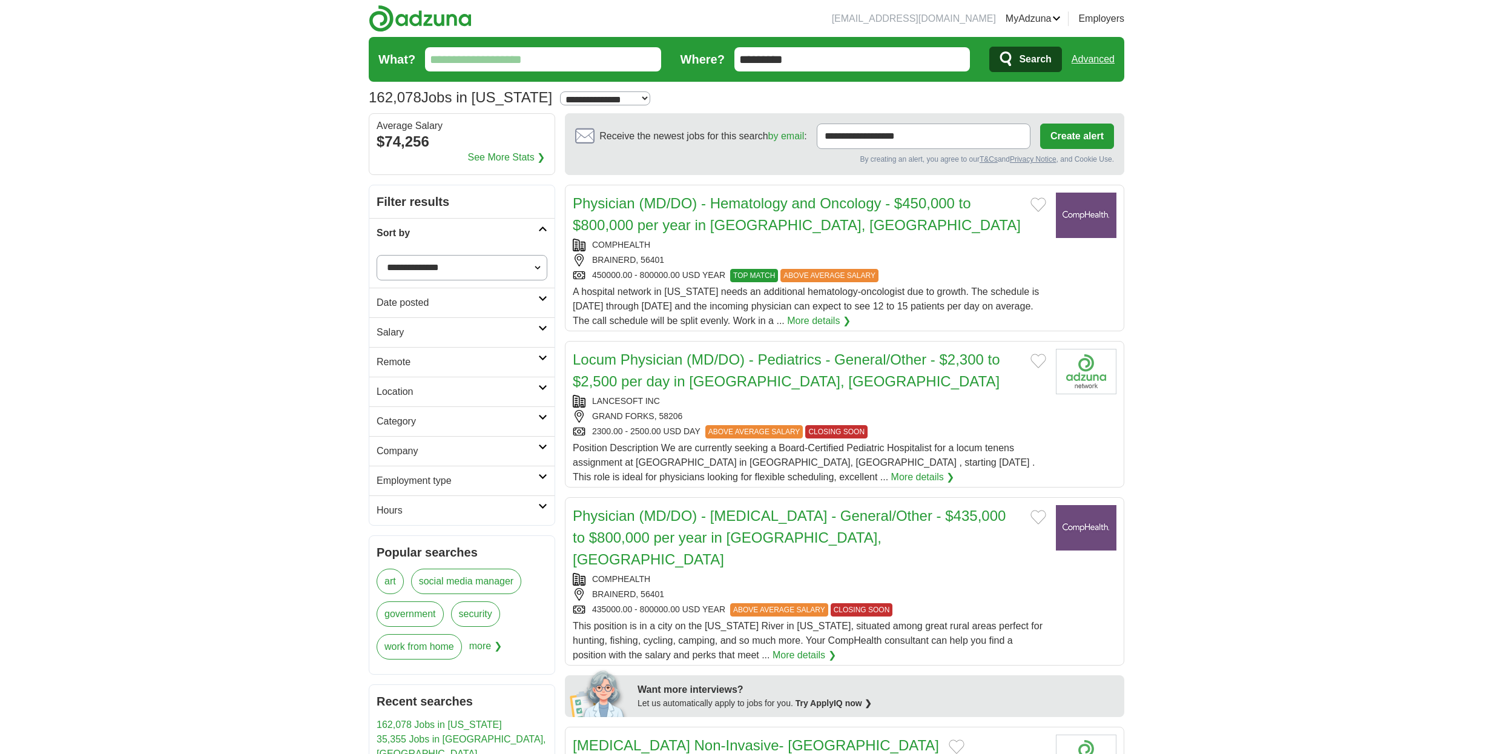
click at [544, 298] on icon at bounding box center [542, 298] width 9 height 6
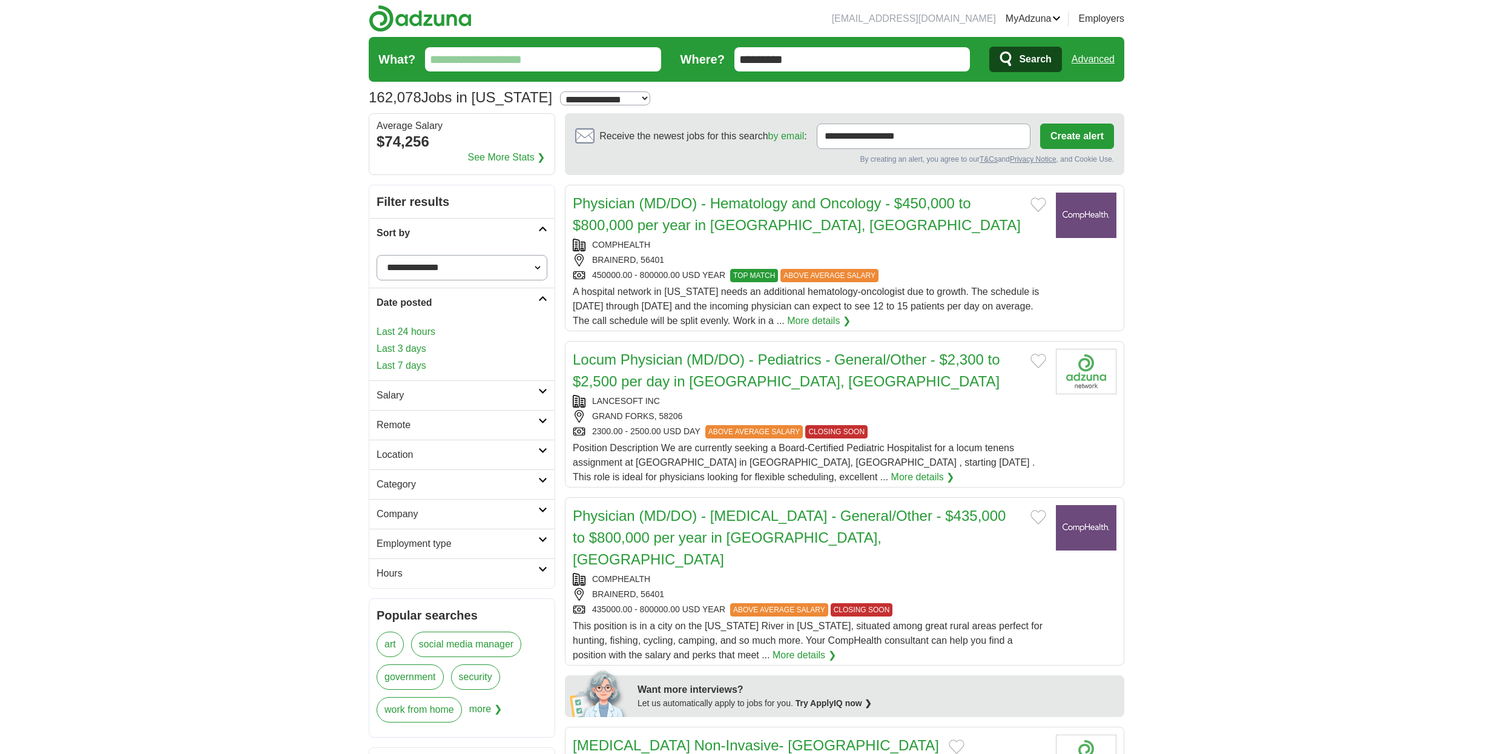
click at [467, 349] on link "Last 3 days" at bounding box center [462, 348] width 171 height 15
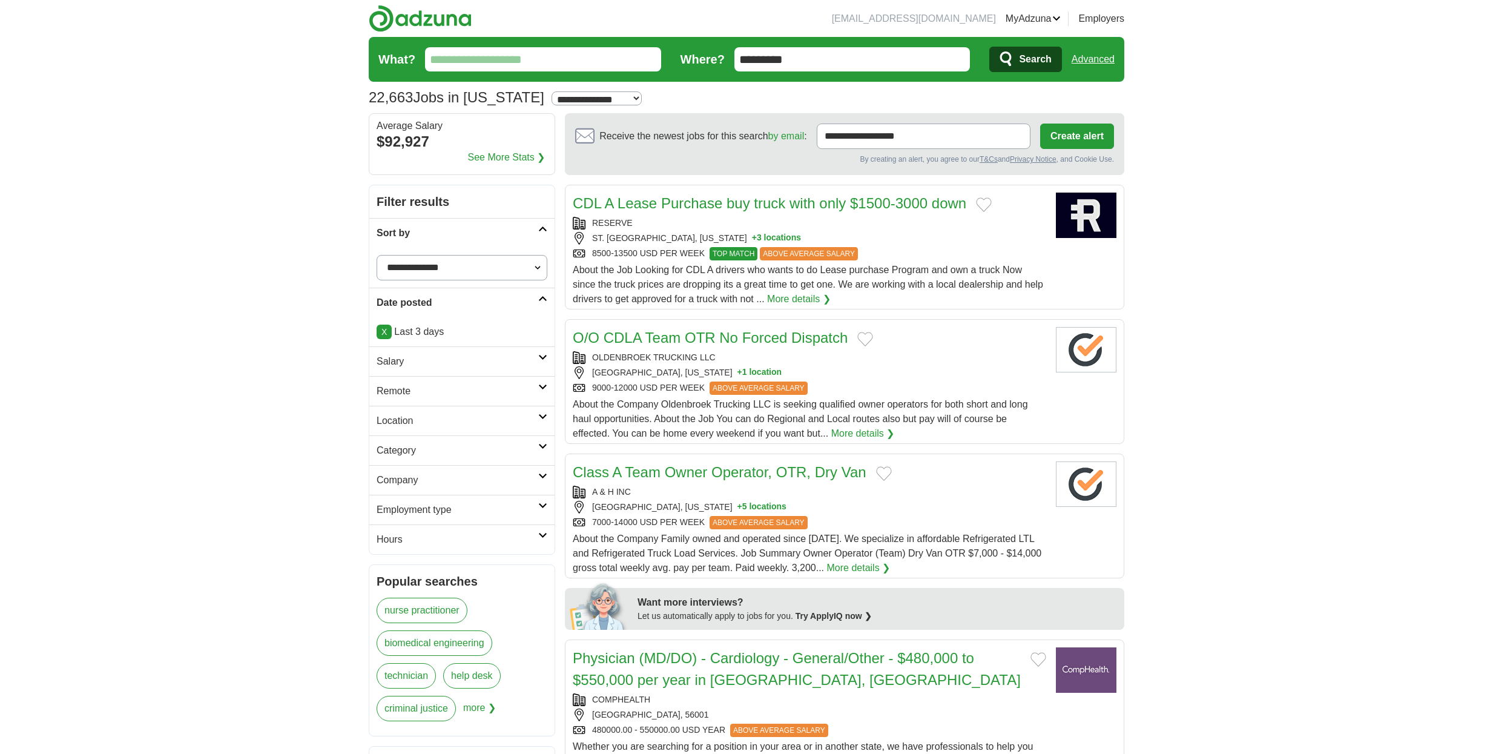
click at [545, 300] on icon at bounding box center [542, 298] width 9 height 6
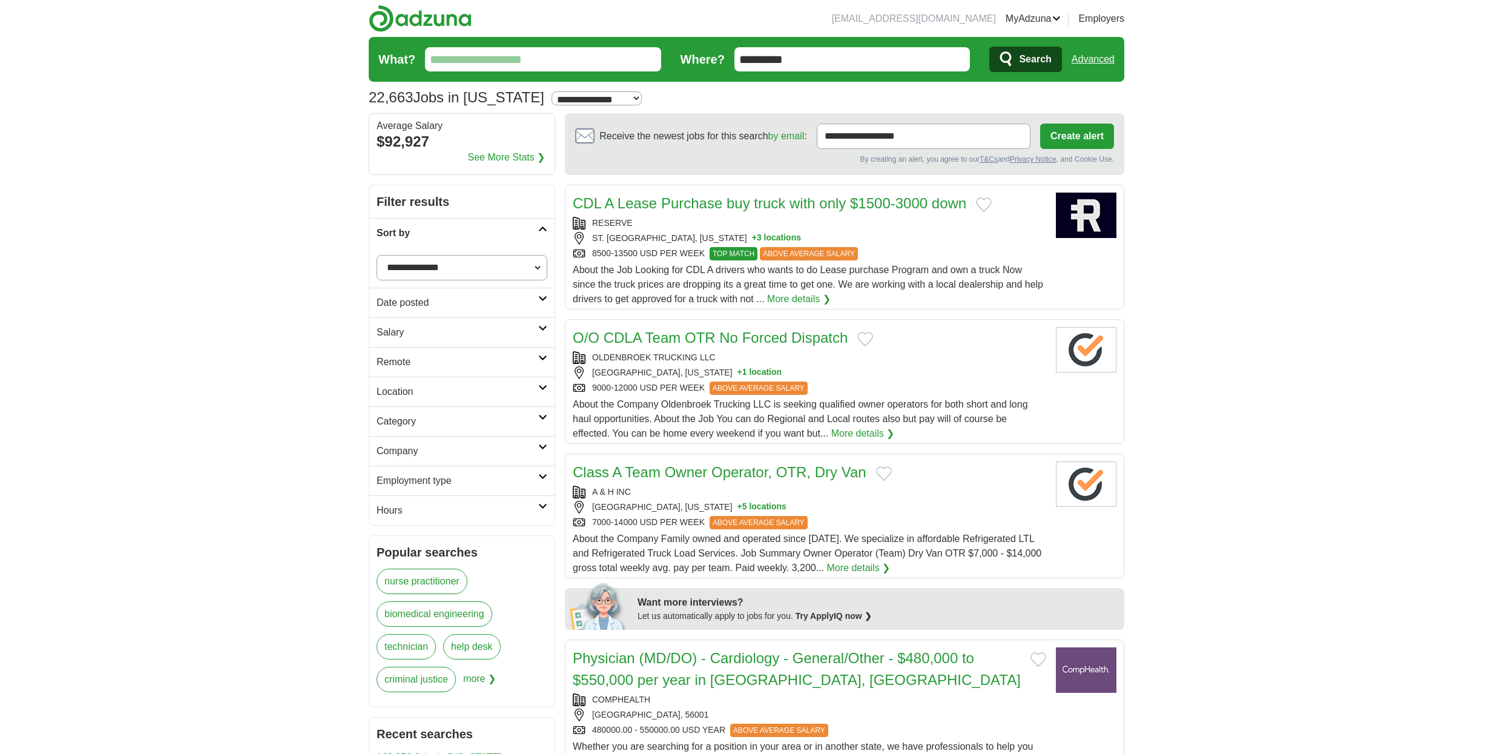
click at [545, 300] on icon at bounding box center [542, 298] width 9 height 6
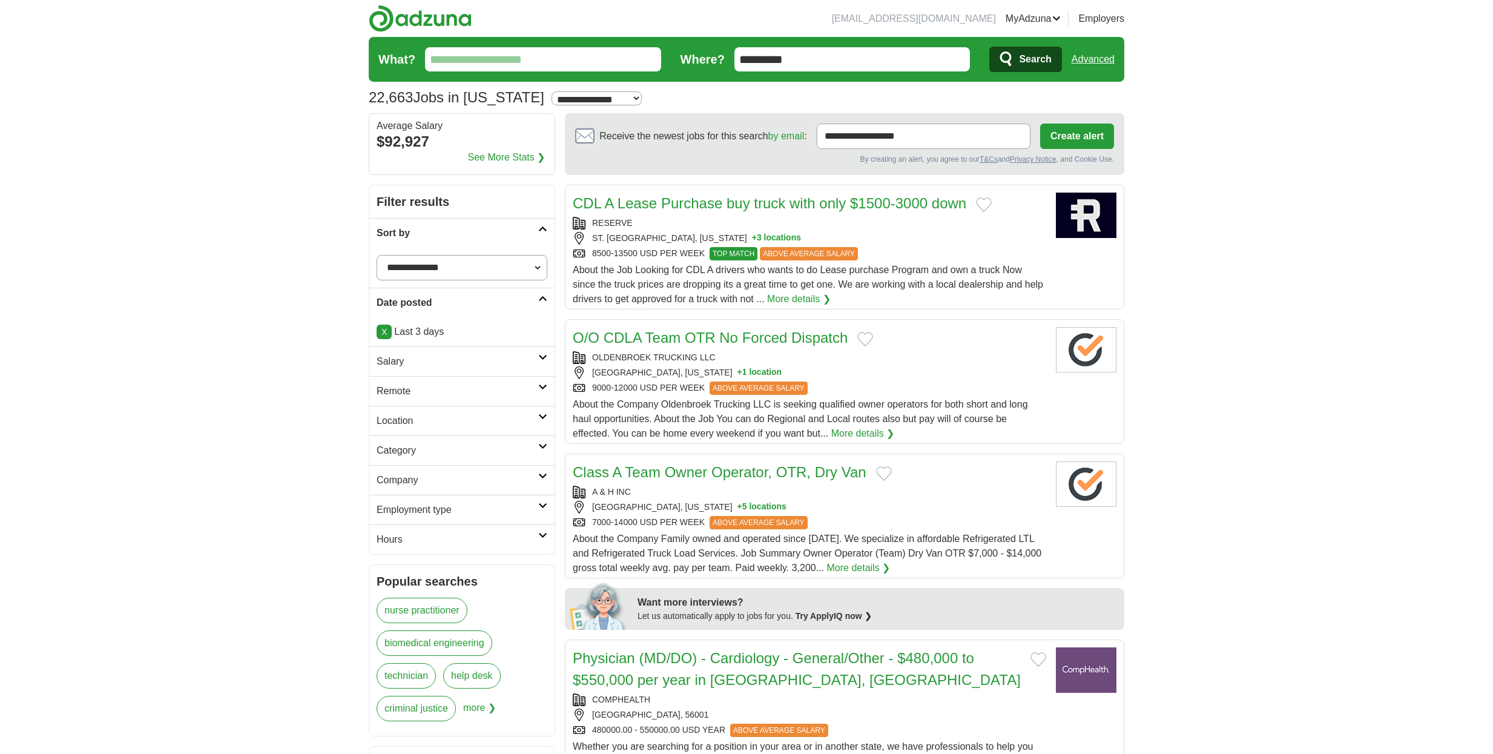
click at [385, 332] on link "X" at bounding box center [384, 332] width 15 height 15
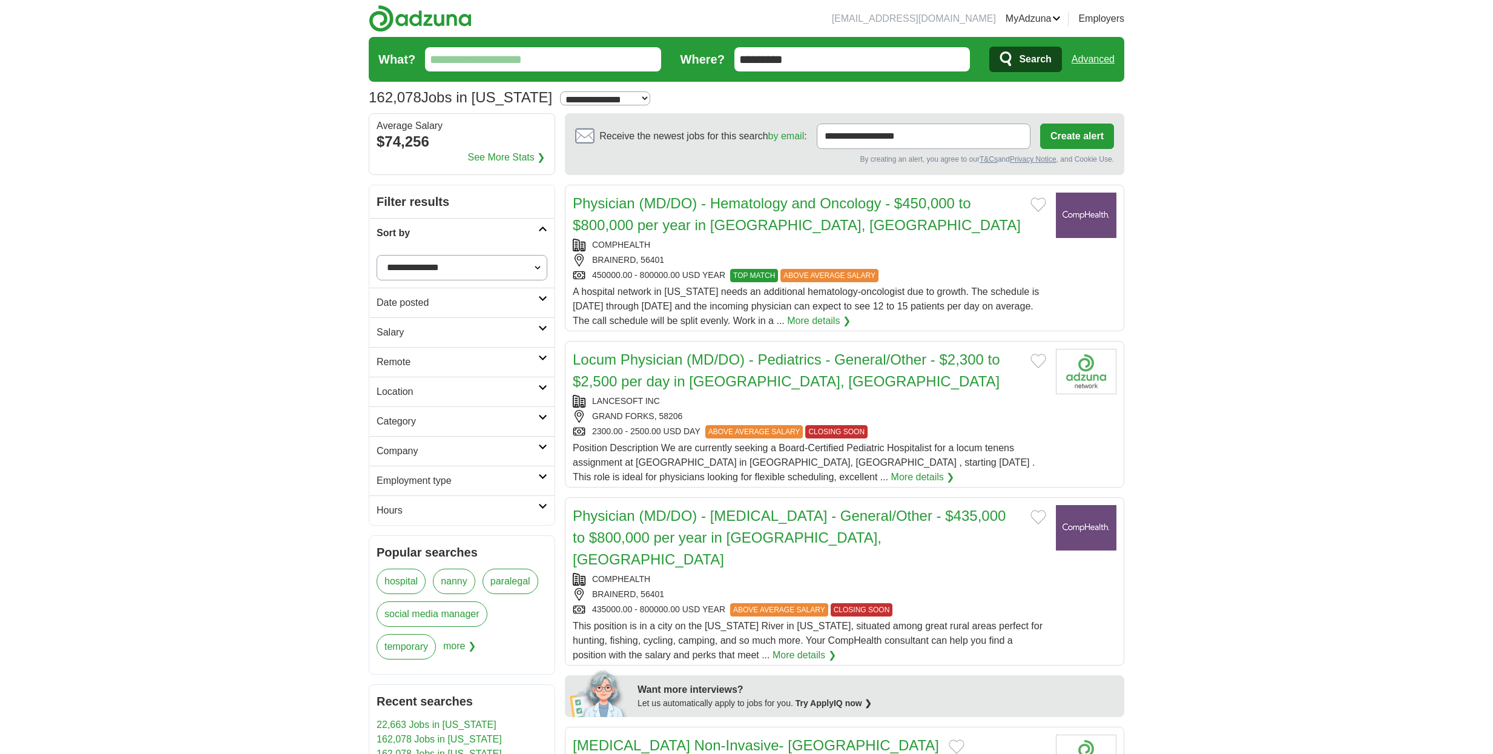
click at [540, 299] on icon at bounding box center [542, 298] width 9 height 6
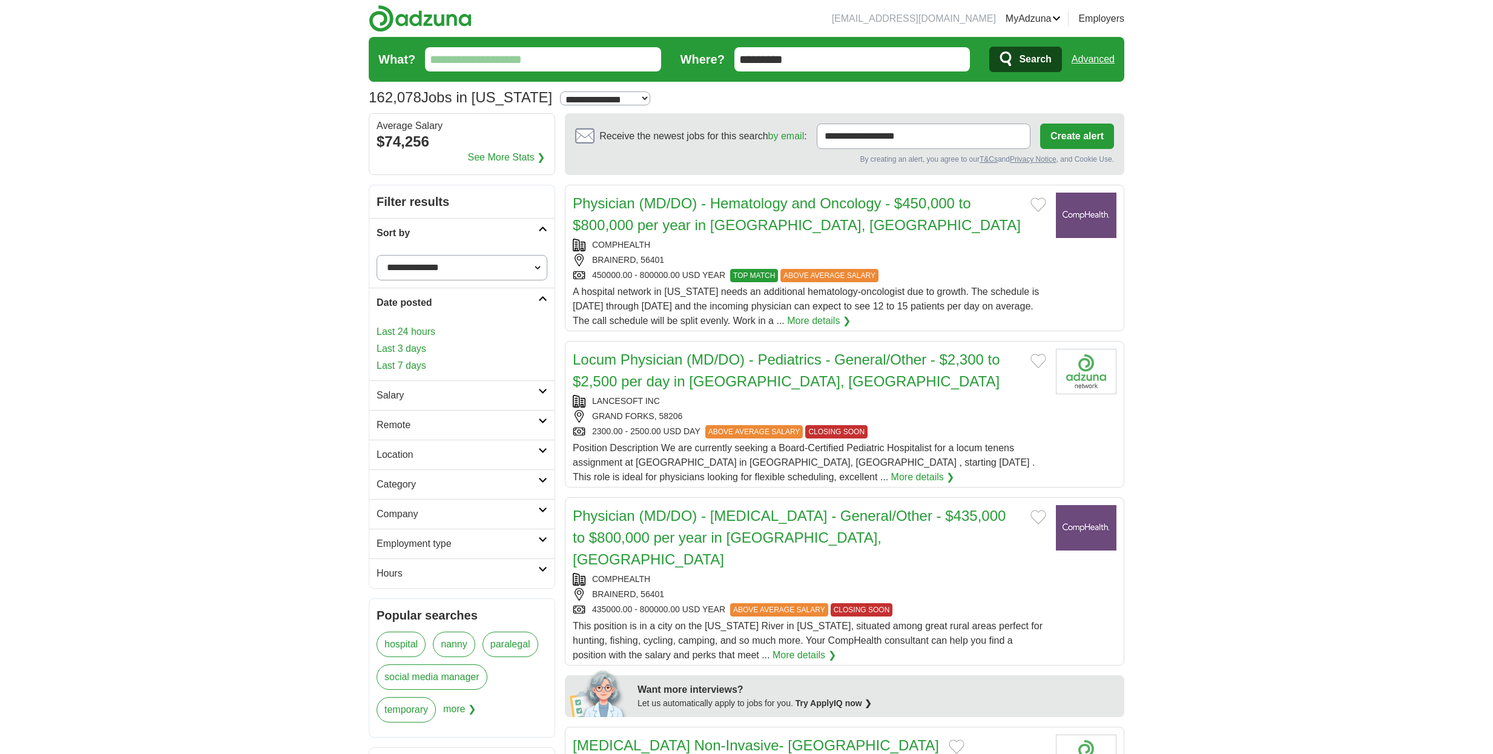
click at [415, 366] on link "Last 7 days" at bounding box center [462, 365] width 171 height 15
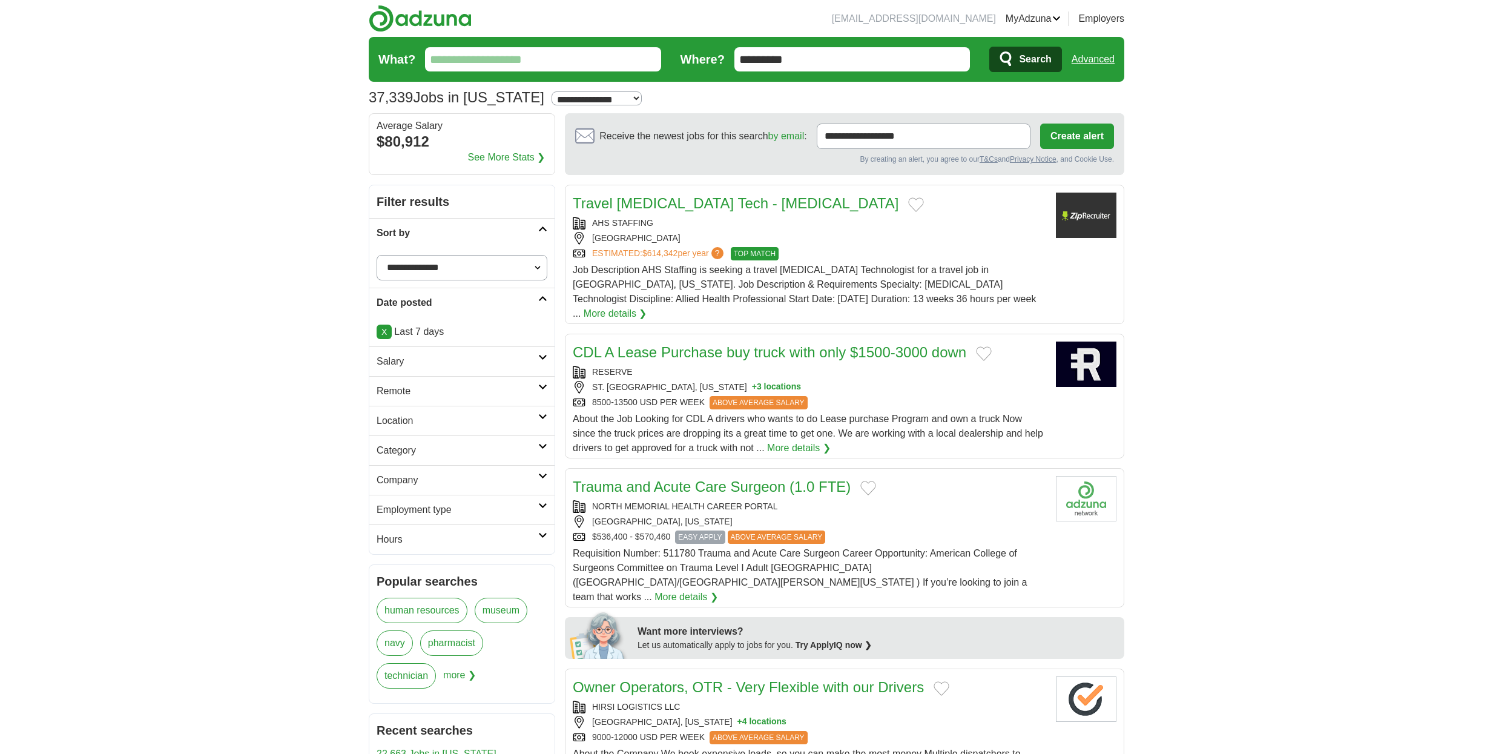
click at [538, 360] on link "Salary" at bounding box center [461, 361] width 185 height 30
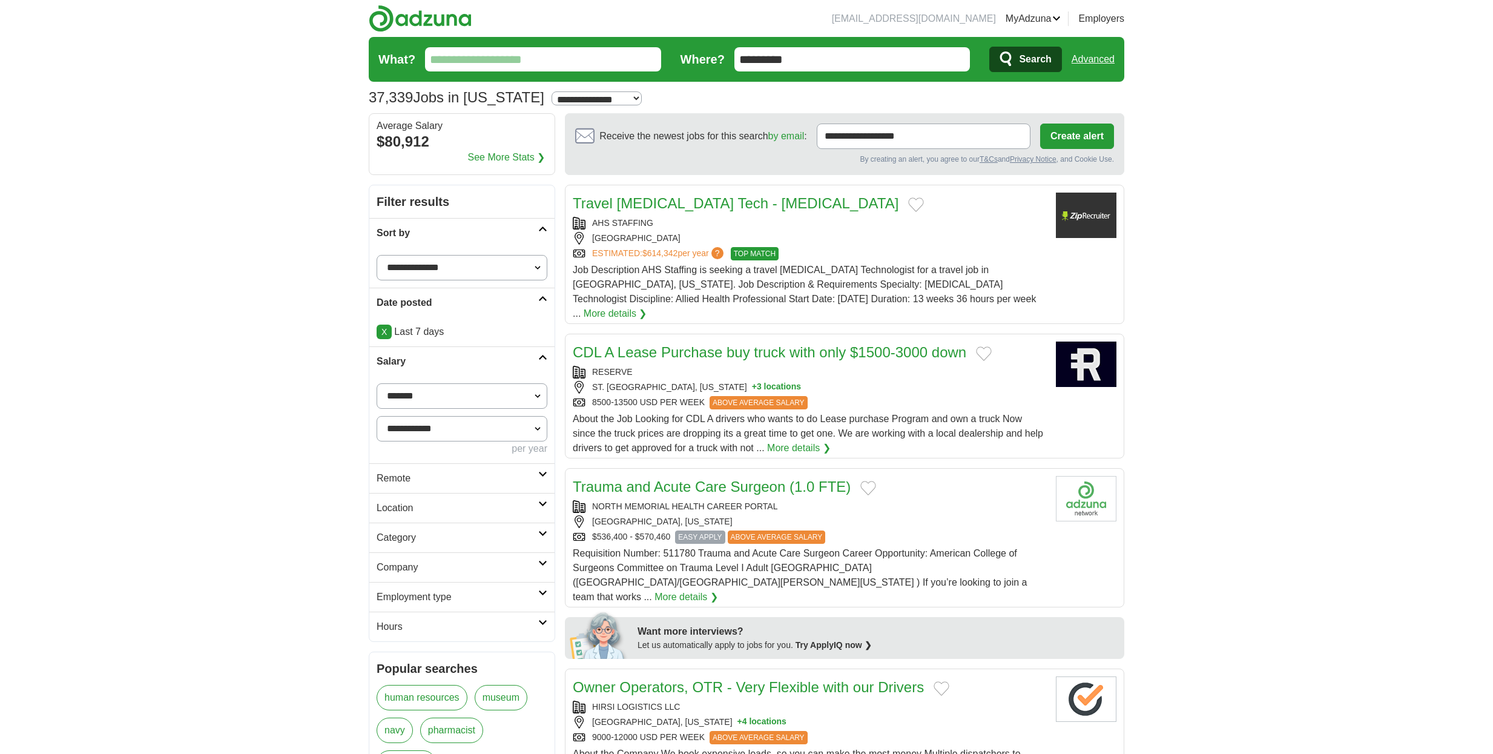
drag, startPoint x: 451, startPoint y: 428, endPoint x: 332, endPoint y: 414, distance: 120.1
drag, startPoint x: 311, startPoint y: 503, endPoint x: 319, endPoint y: 502, distance: 8.5
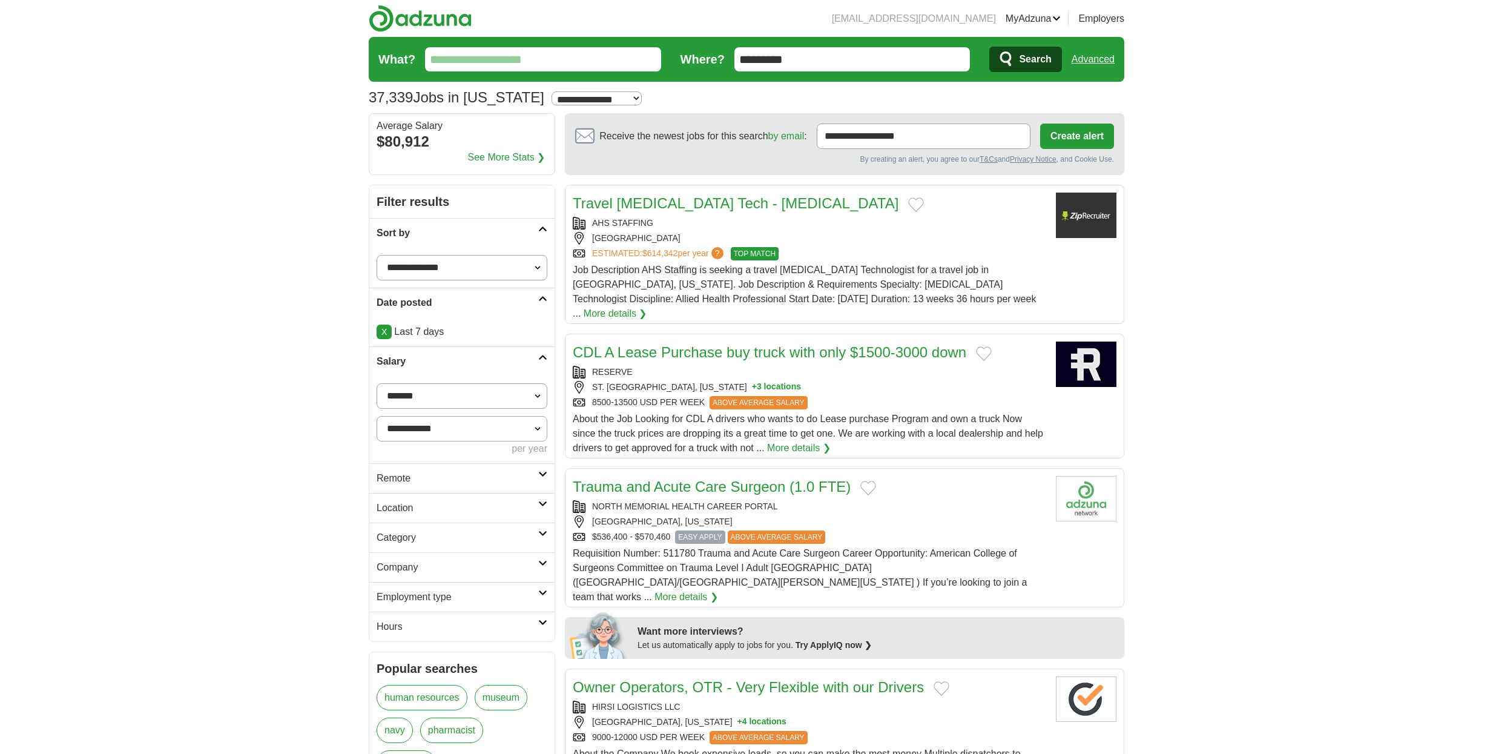
click at [542, 503] on icon at bounding box center [542, 504] width 9 height 6
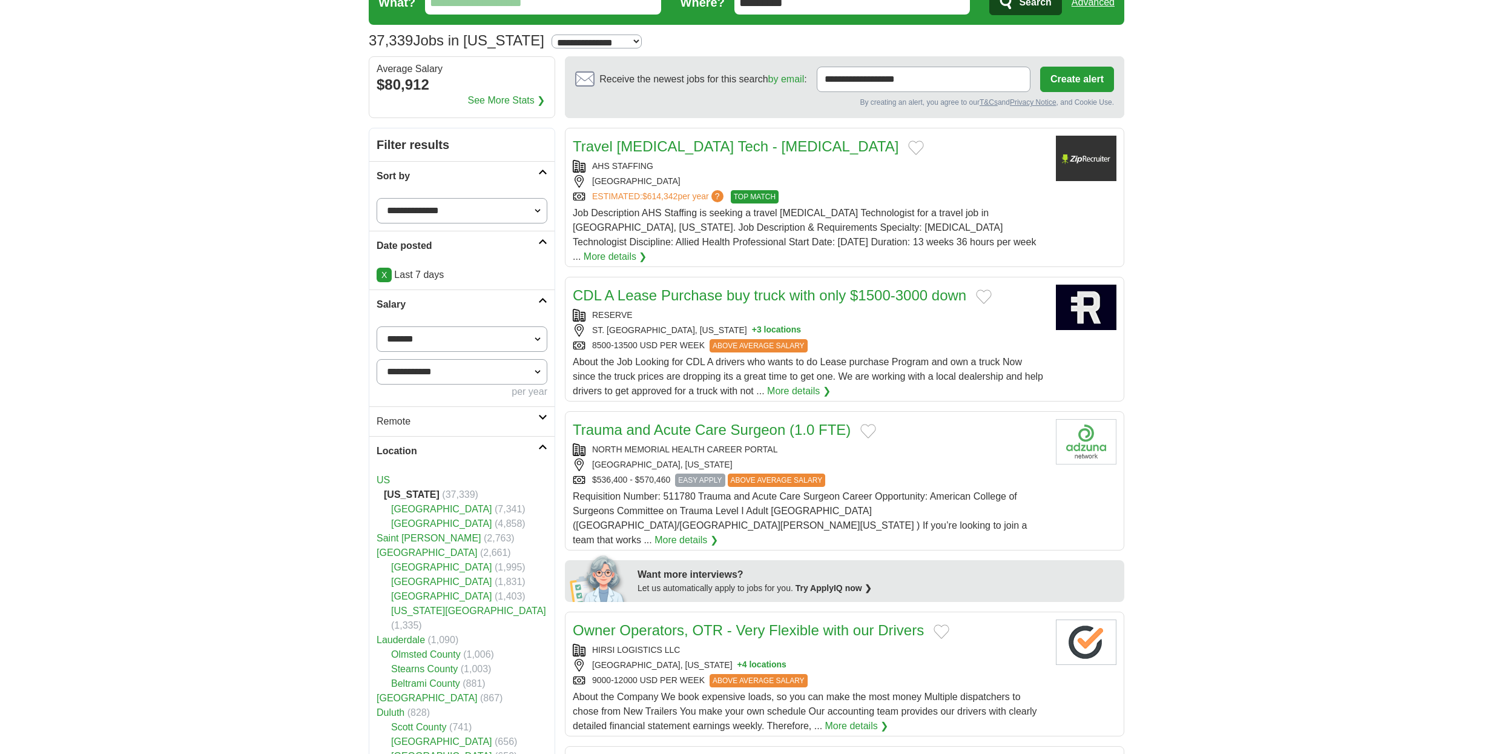
scroll to position [104, 0]
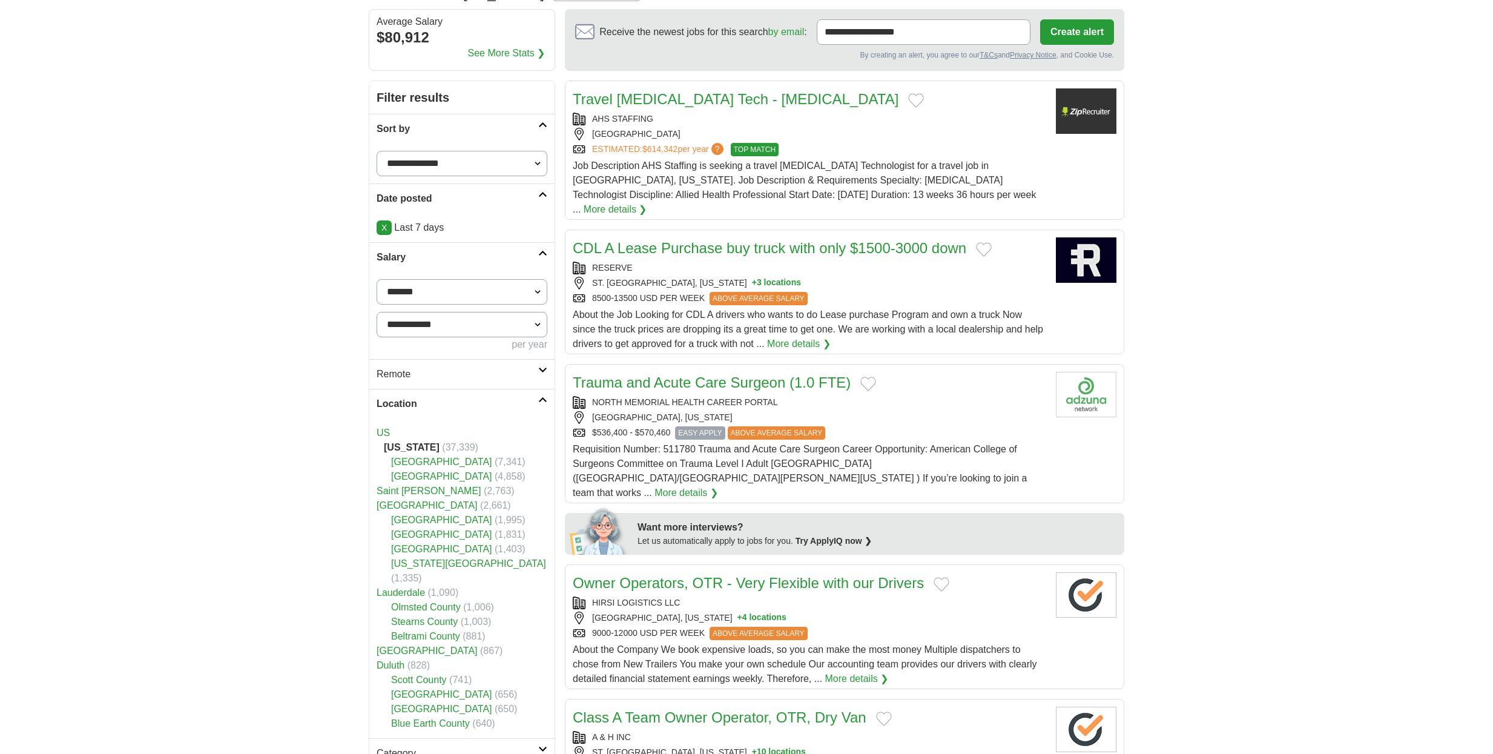
click at [412, 466] on link "[GEOGRAPHIC_DATA]" at bounding box center [441, 462] width 101 height 10
click at [412, 504] on link "[GEOGRAPHIC_DATA]" at bounding box center [427, 505] width 101 height 10
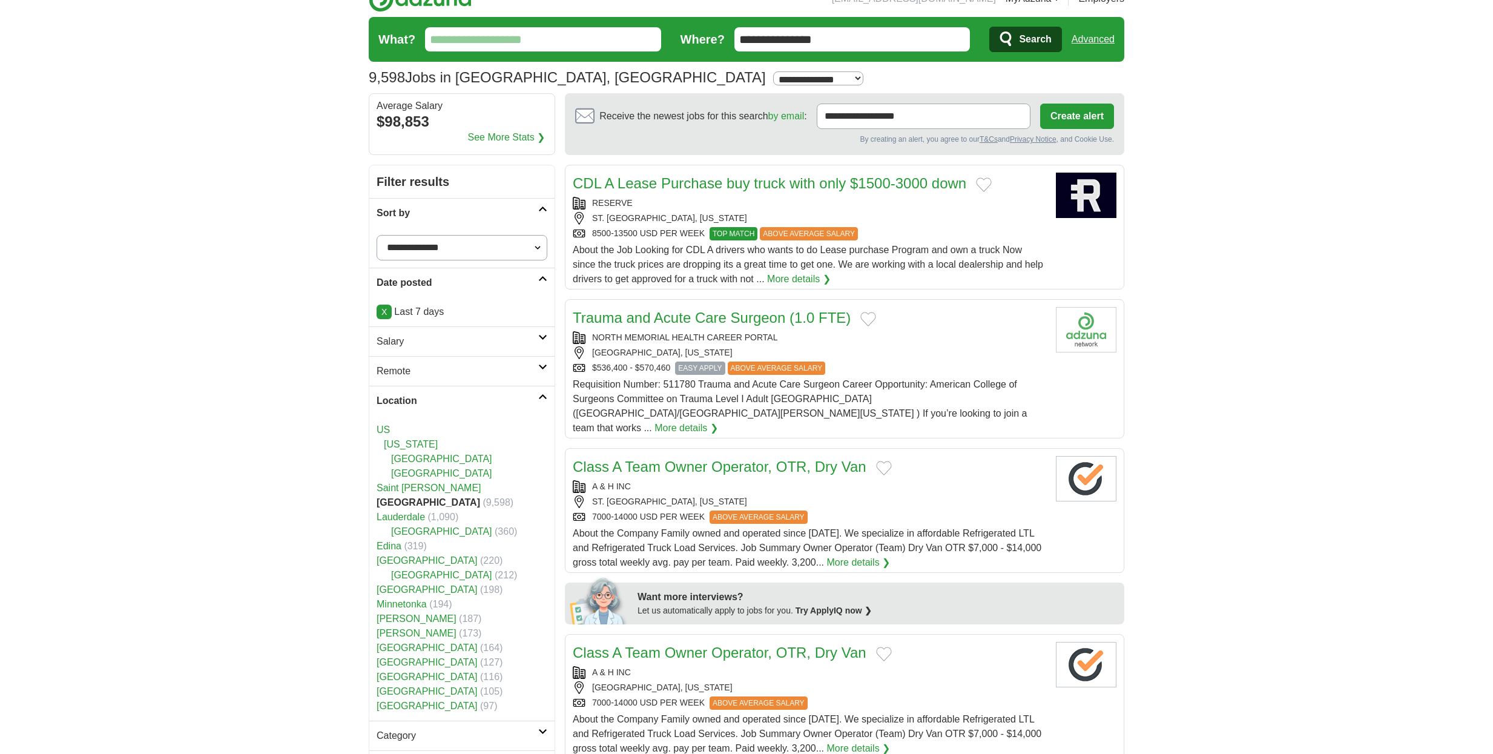
scroll to position [74, 0]
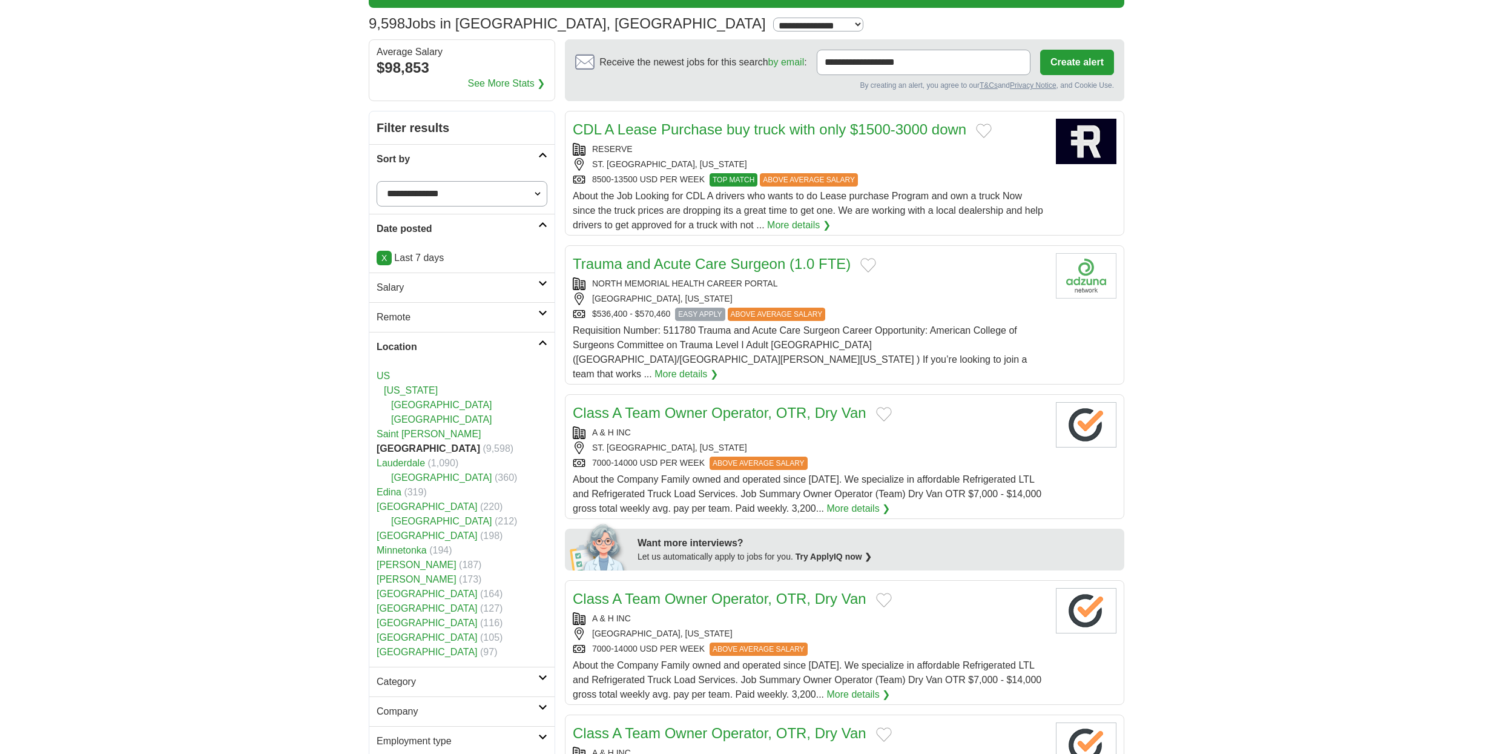
click at [545, 343] on icon at bounding box center [542, 343] width 9 height 6
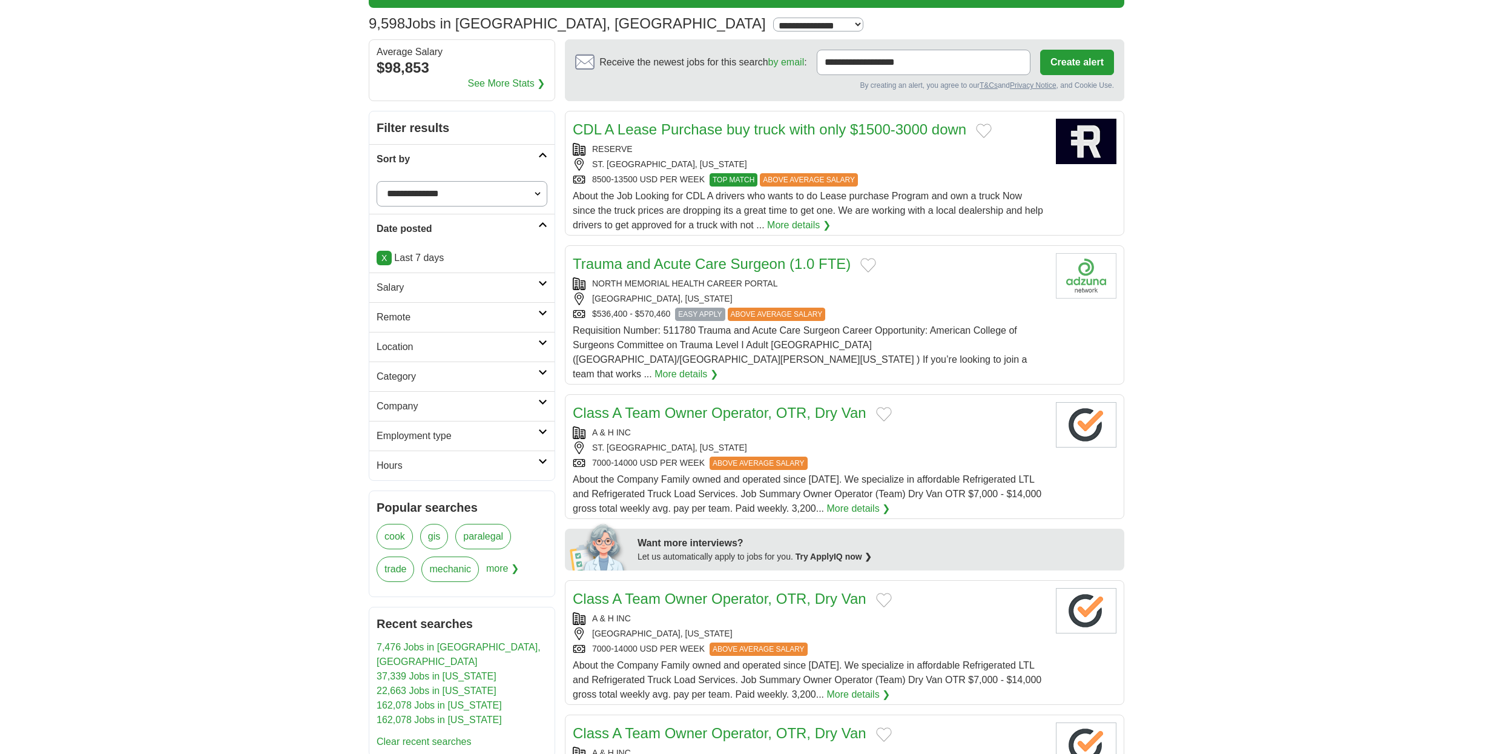
click at [541, 371] on icon at bounding box center [542, 372] width 9 height 6
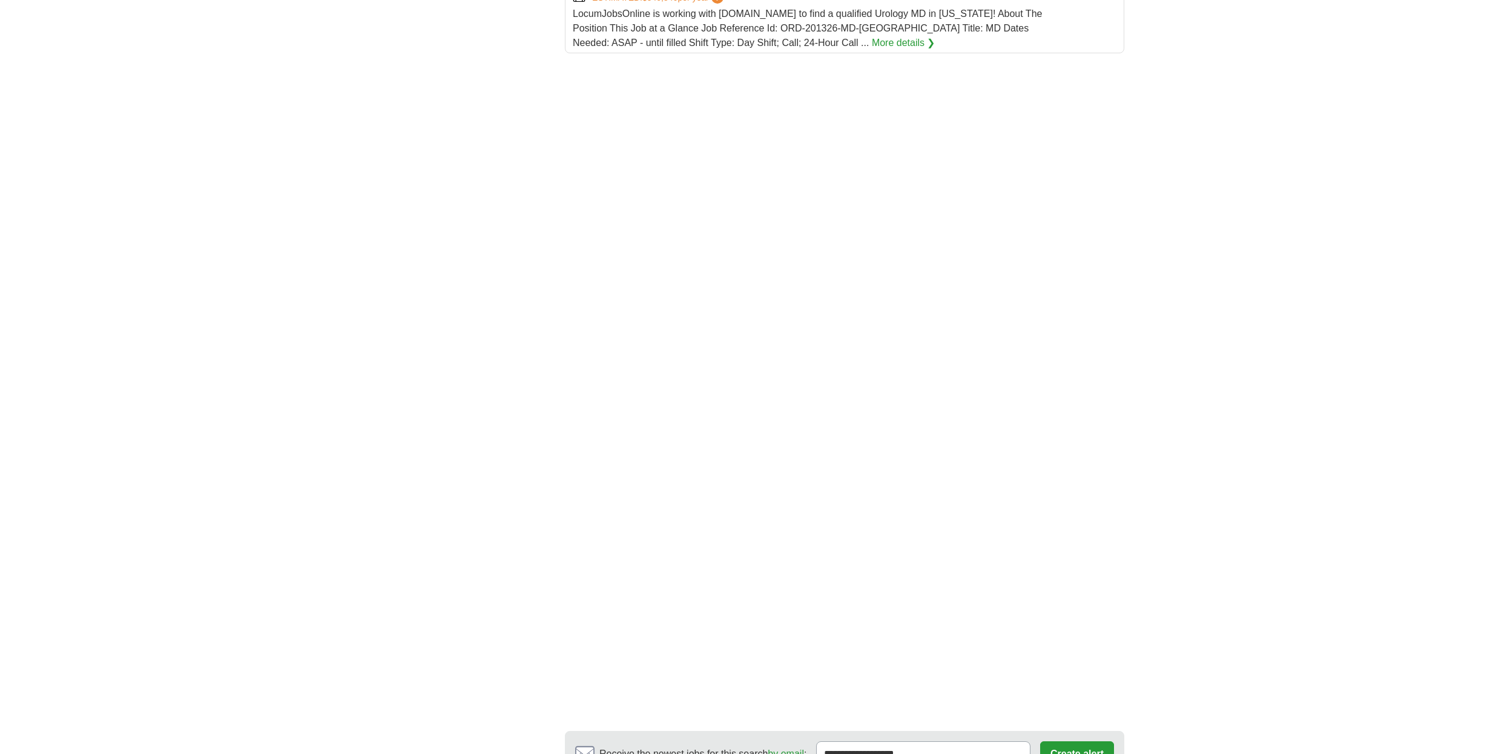
scroll to position [1353, 0]
